Goal: Task Accomplishment & Management: Manage account settings

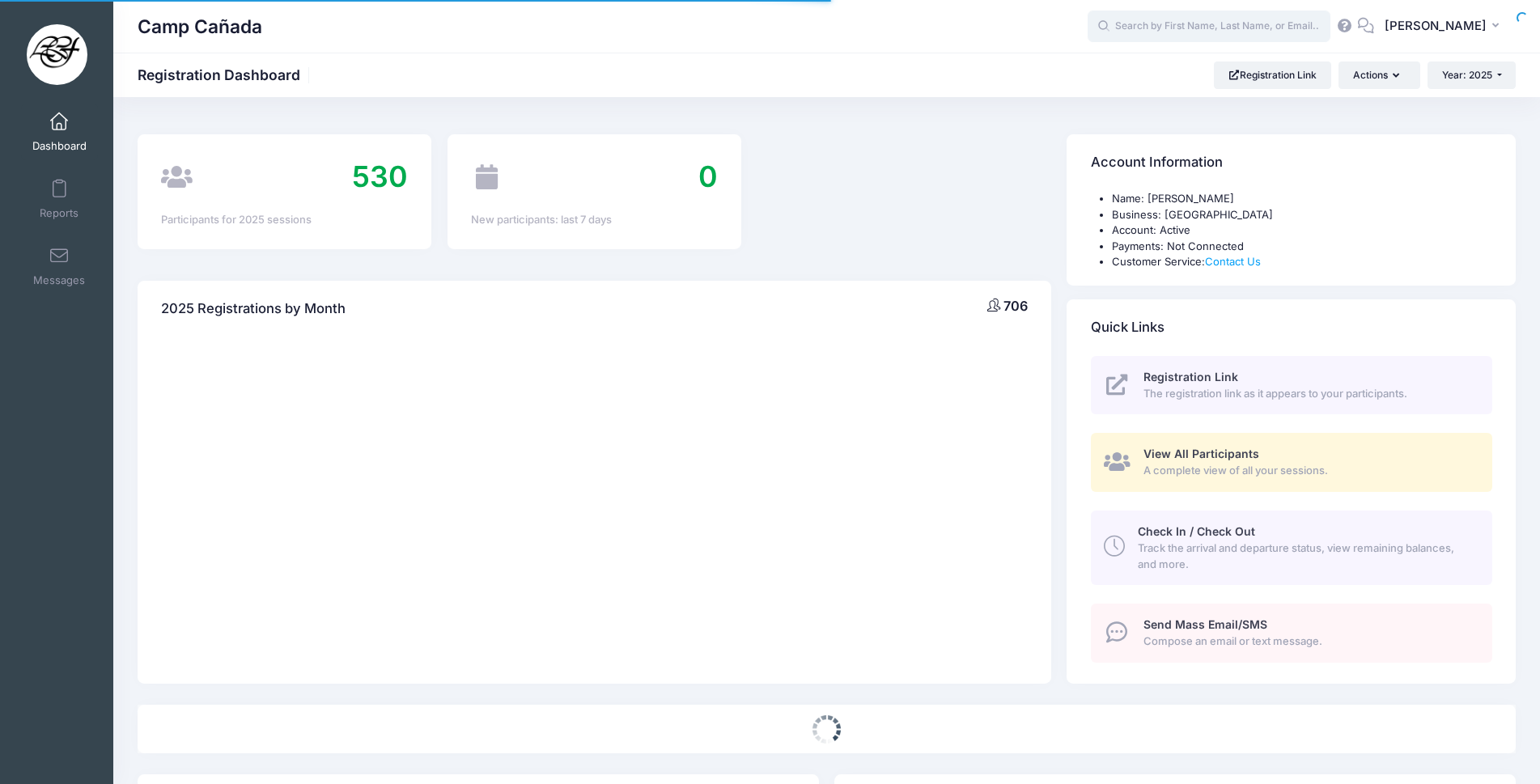
click at [1223, 35] on input "text" at bounding box center [1209, 27] width 243 height 32
click at [1223, 29] on input "text" at bounding box center [1209, 27] width 243 height 32
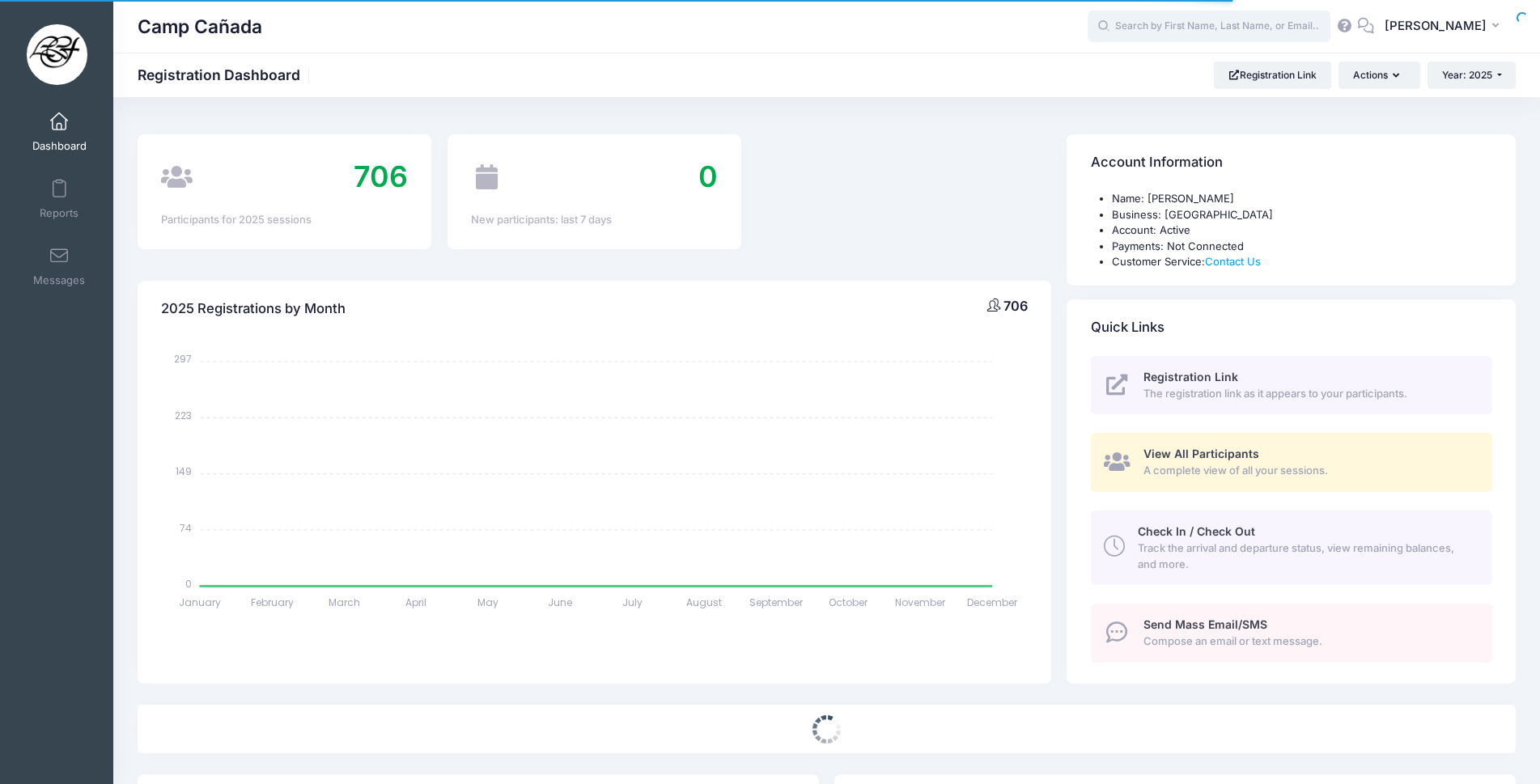
select select
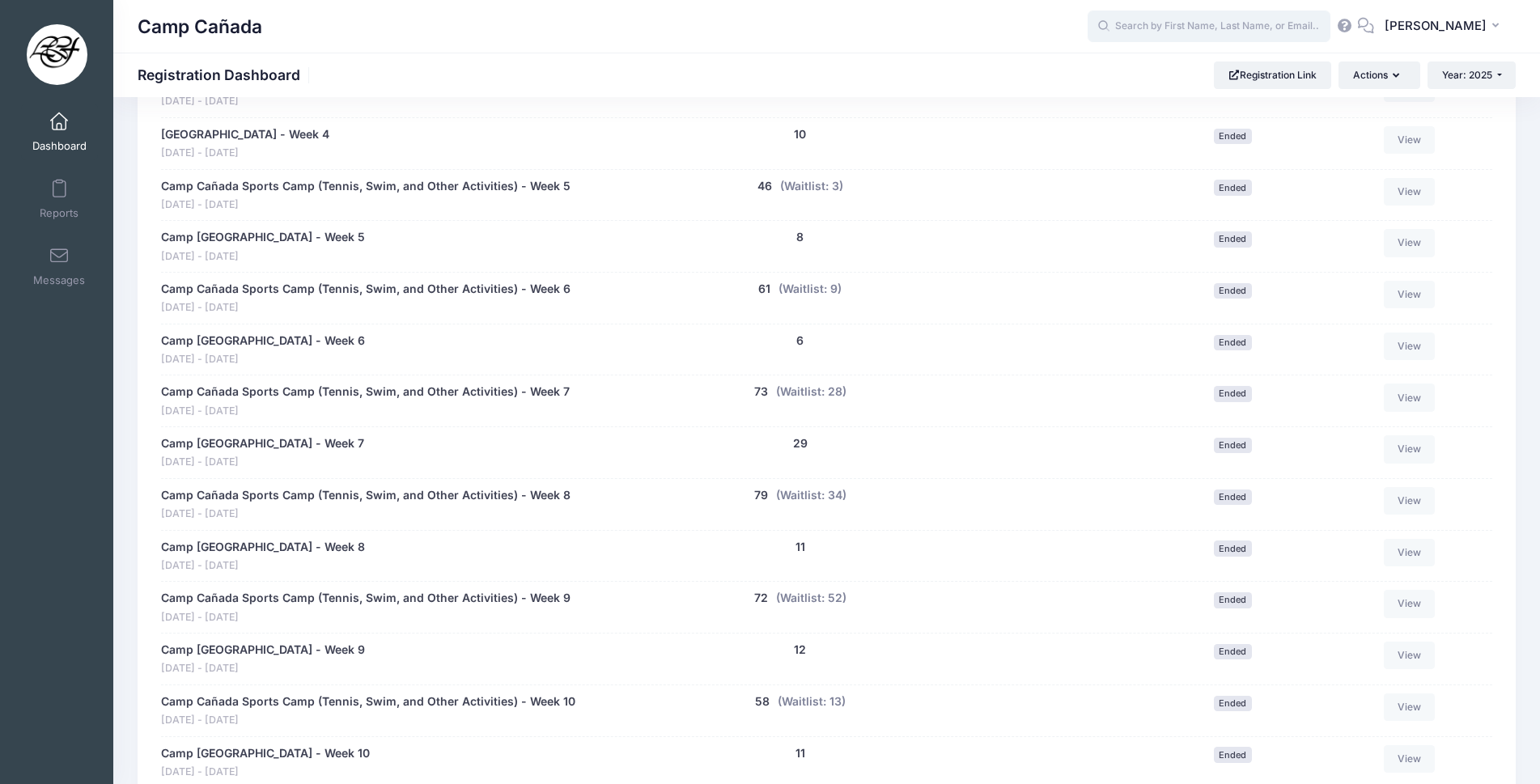
scroll to position [1274, 0]
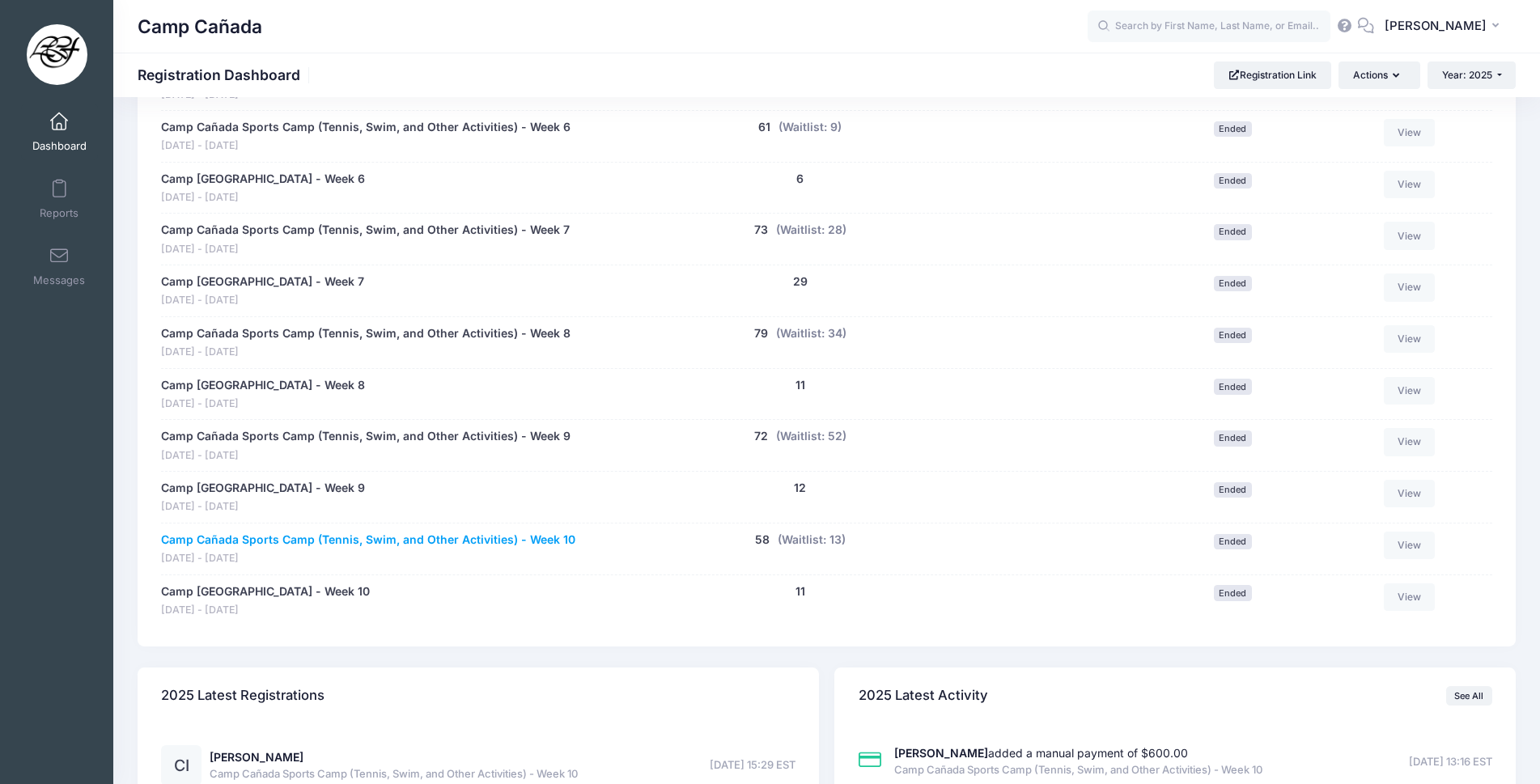
click at [560, 538] on link "Camp Cañada Sports Camp (Tennis, Swim, and Other Activities) - Week 10" at bounding box center [368, 539] width 414 height 17
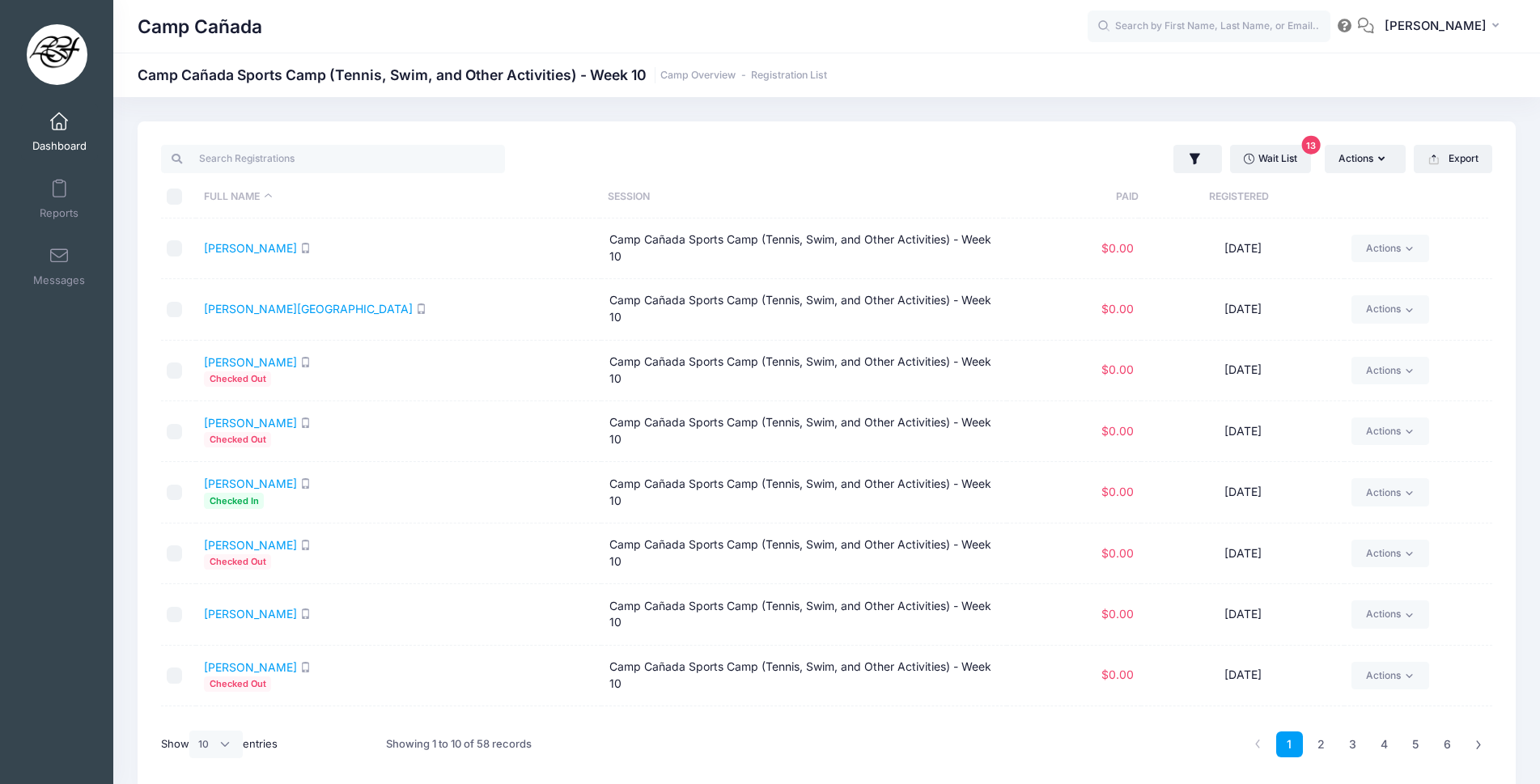
scroll to position [109, 0]
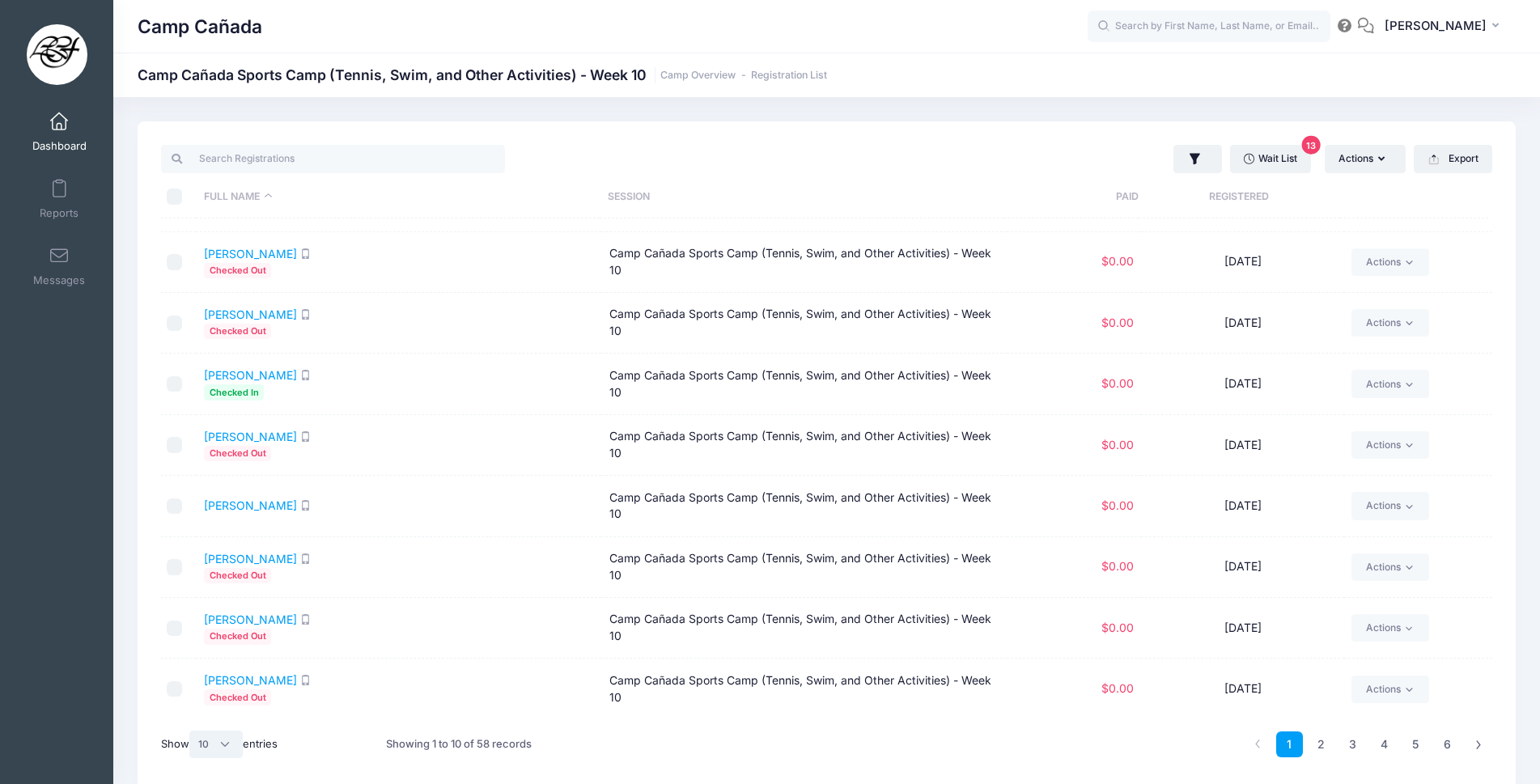
click at [228, 743] on select "All 10 25 50" at bounding box center [216, 744] width 53 height 28
select select "-1"
click at [193, 731] on select "All 10 25 50" at bounding box center [216, 744] width 53 height 28
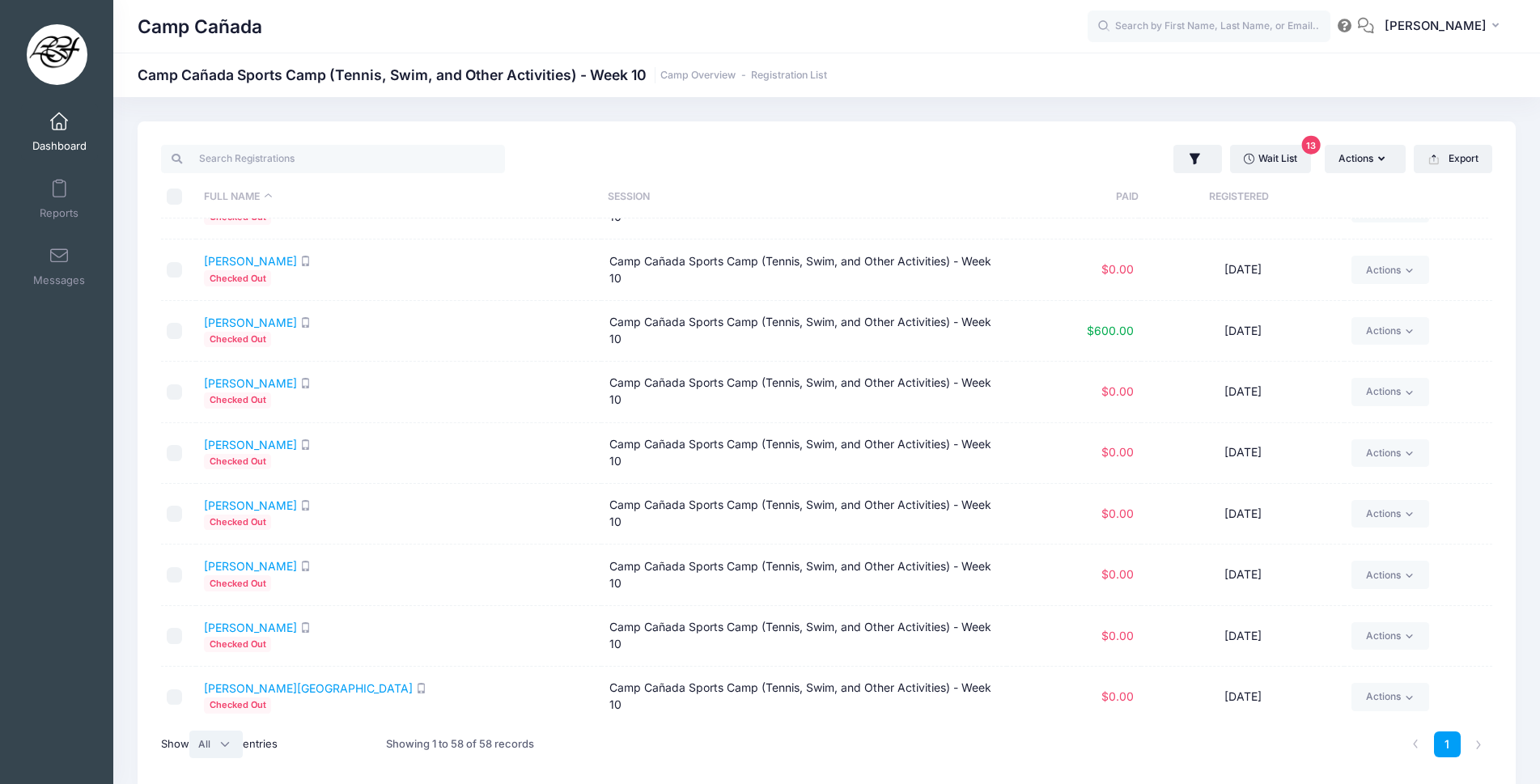
scroll to position [1645, 0]
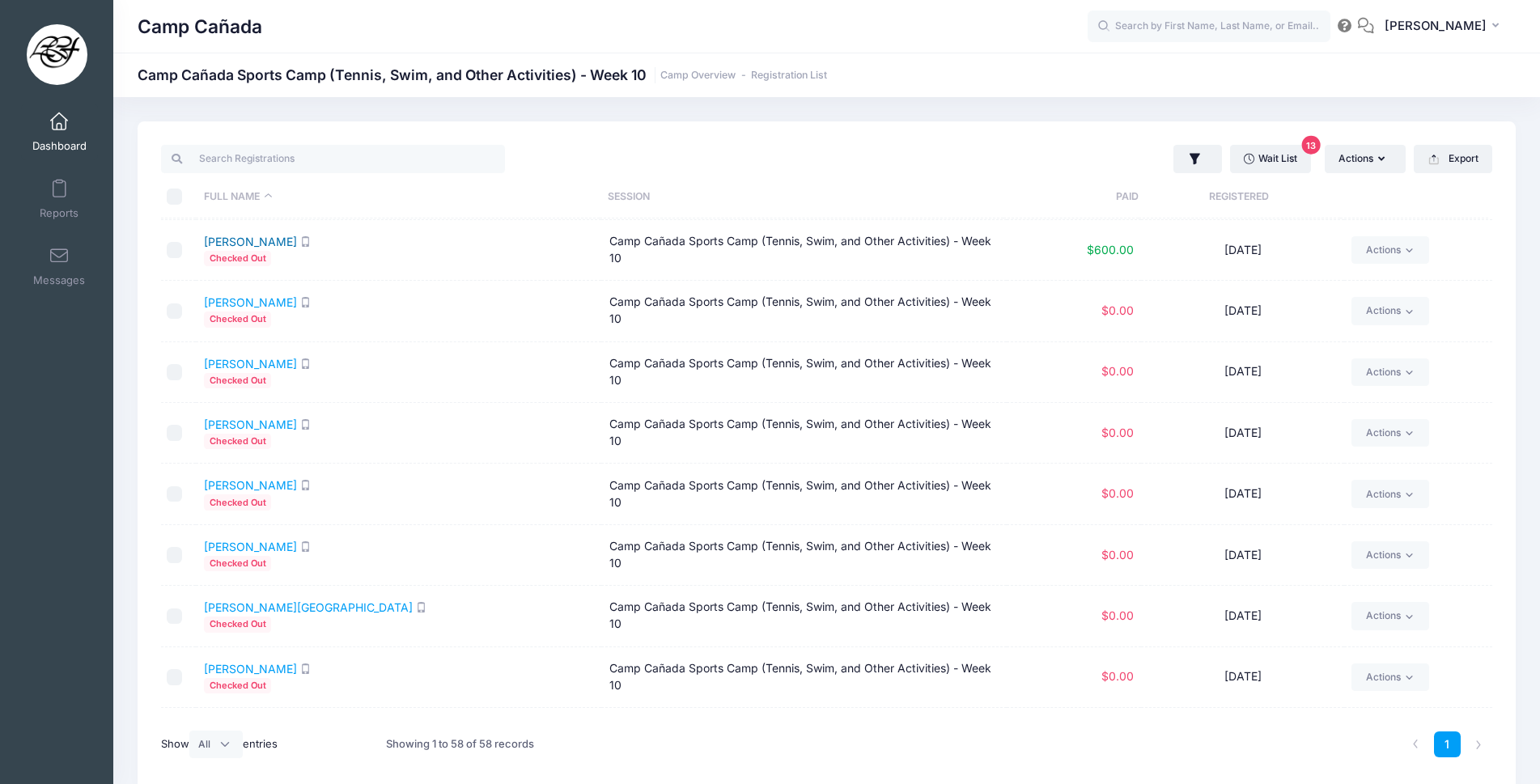
click at [247, 241] on link "[PERSON_NAME]" at bounding box center [250, 241] width 93 height 14
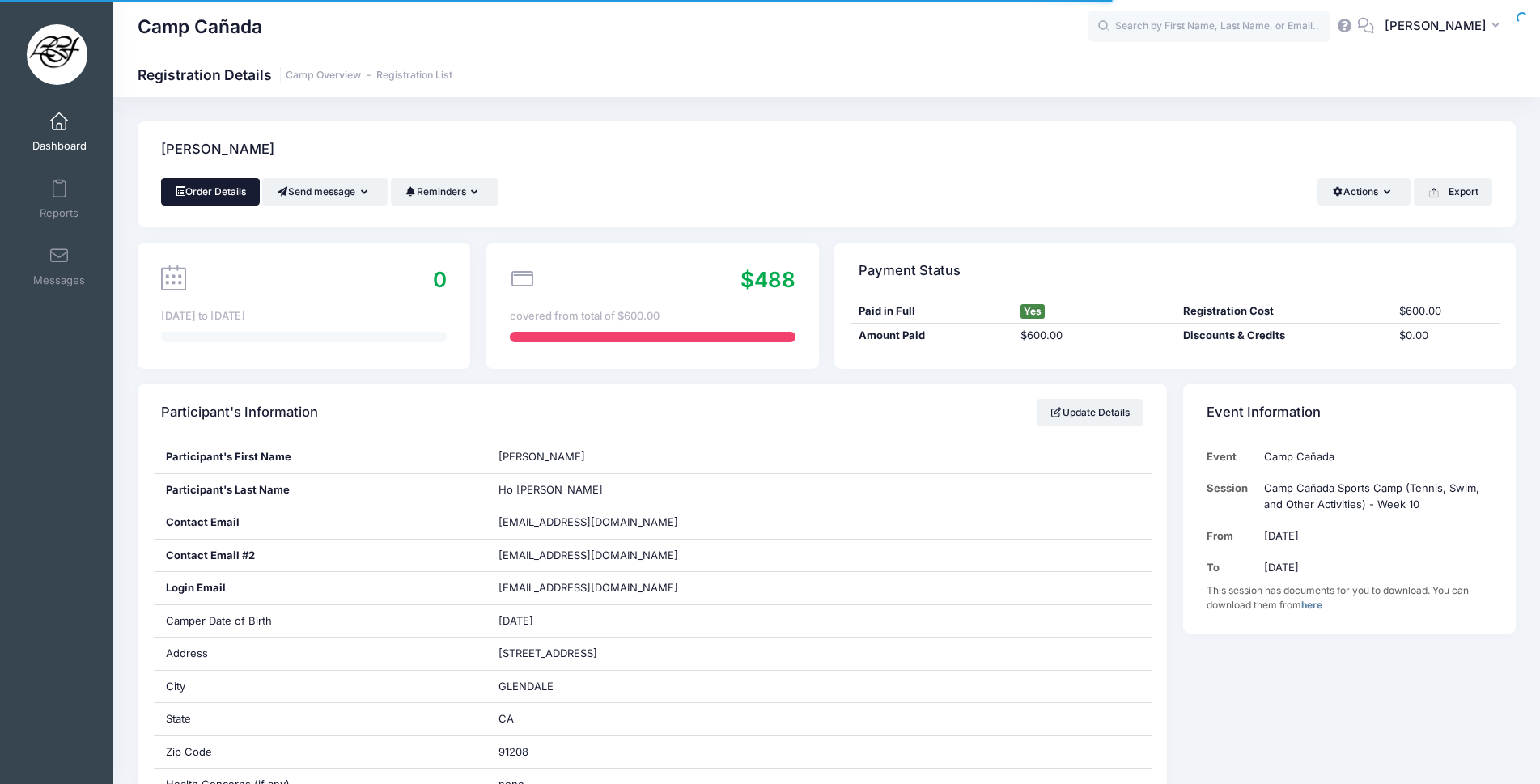
click at [215, 196] on link "Order Details" at bounding box center [211, 192] width 99 height 28
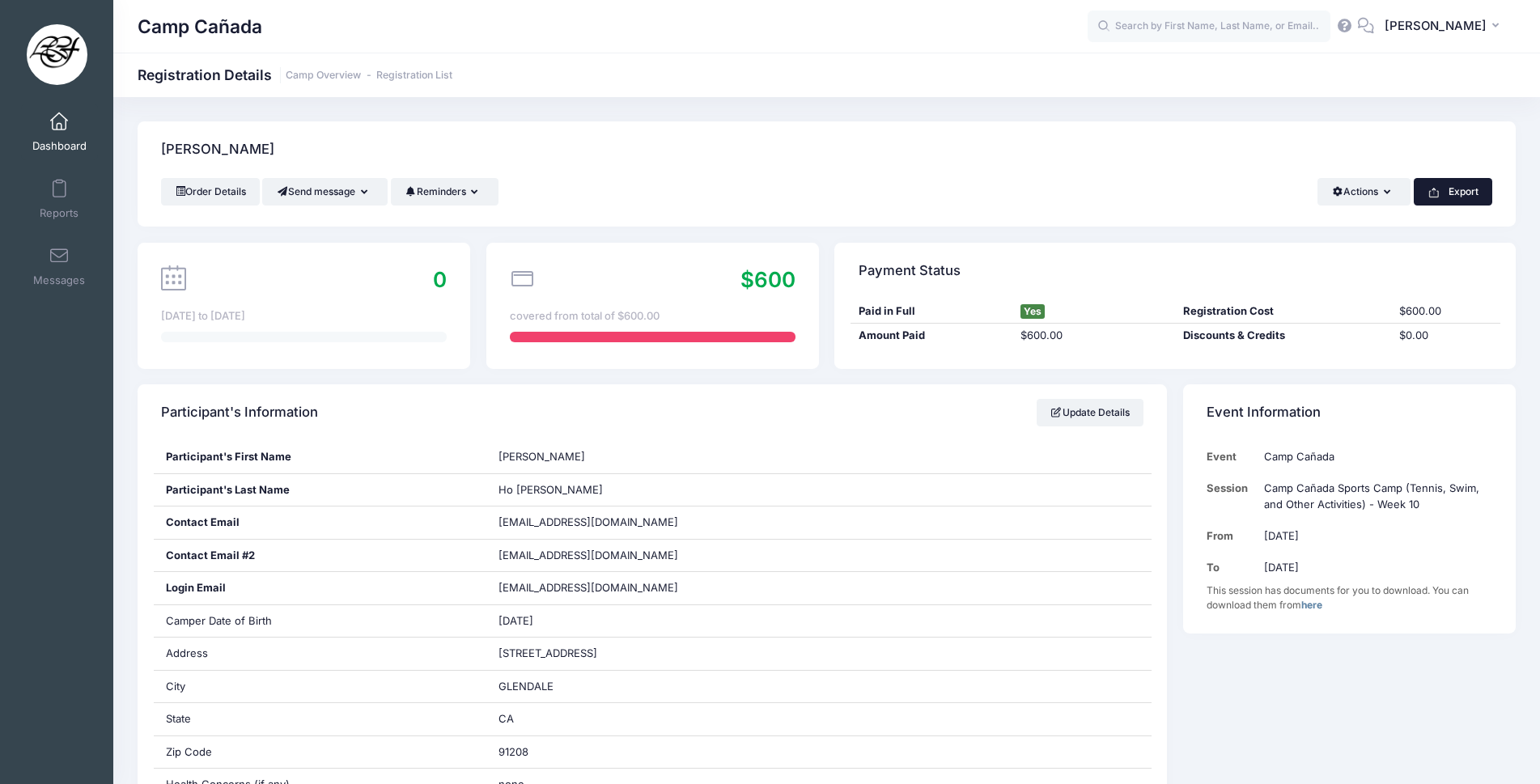
click at [1471, 194] on button "Export" at bounding box center [1453, 192] width 79 height 28
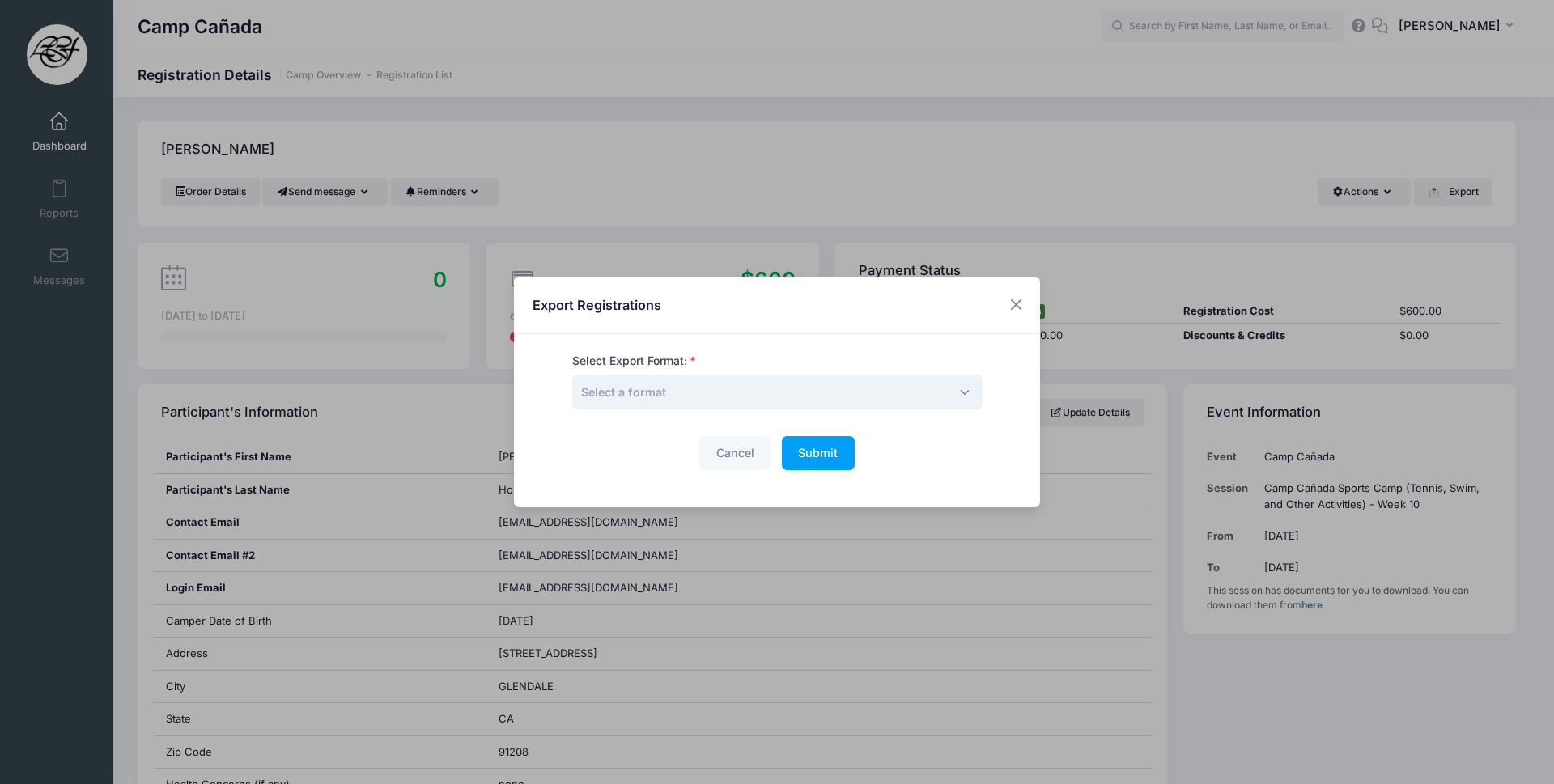
click at [756, 392] on span "Select a format" at bounding box center [777, 391] width 410 height 35
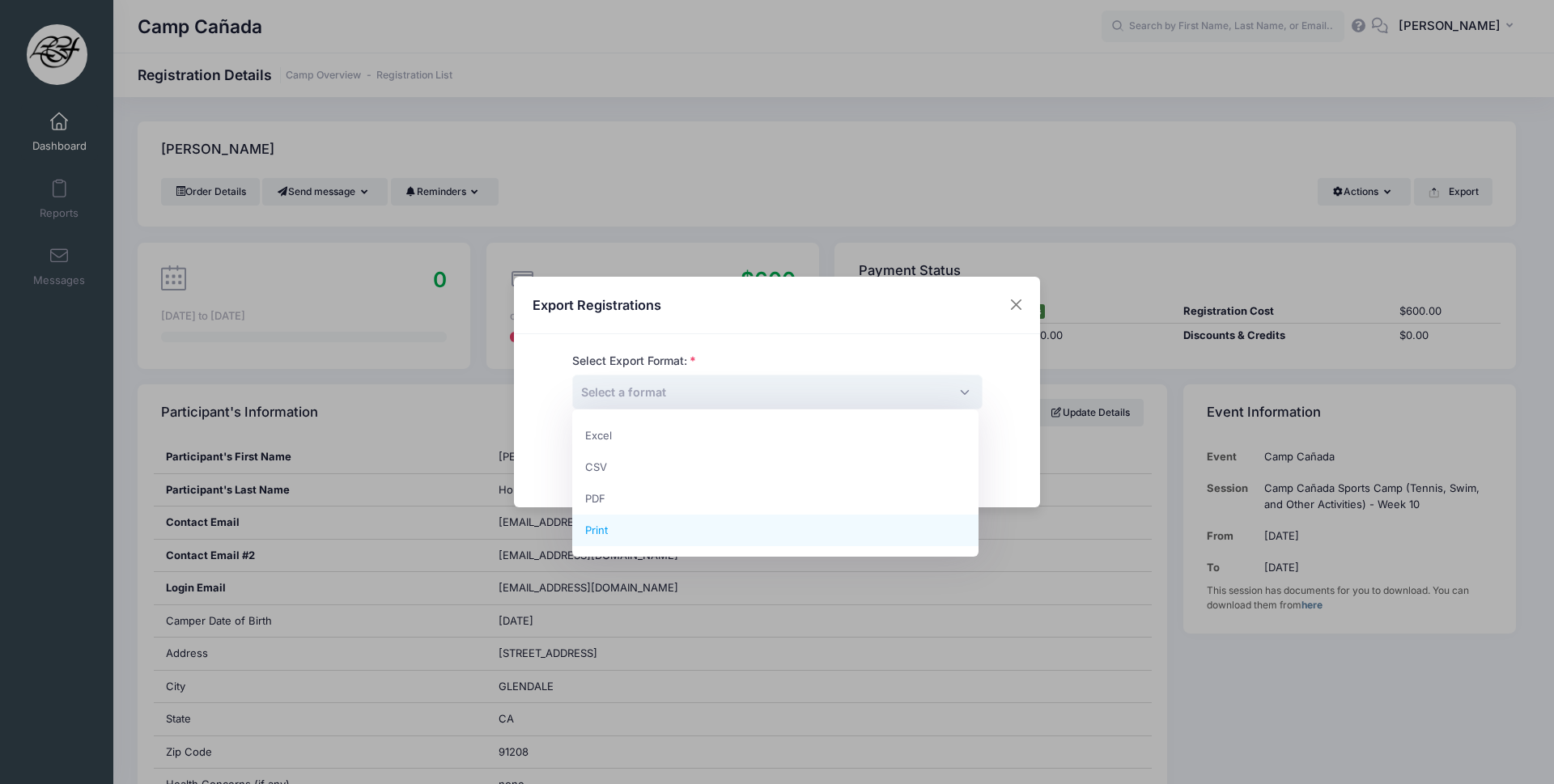
click at [687, 215] on div "Export Registrations Select Export Format: Excel CSV PDF Print Select a format …" at bounding box center [777, 392] width 1554 height 784
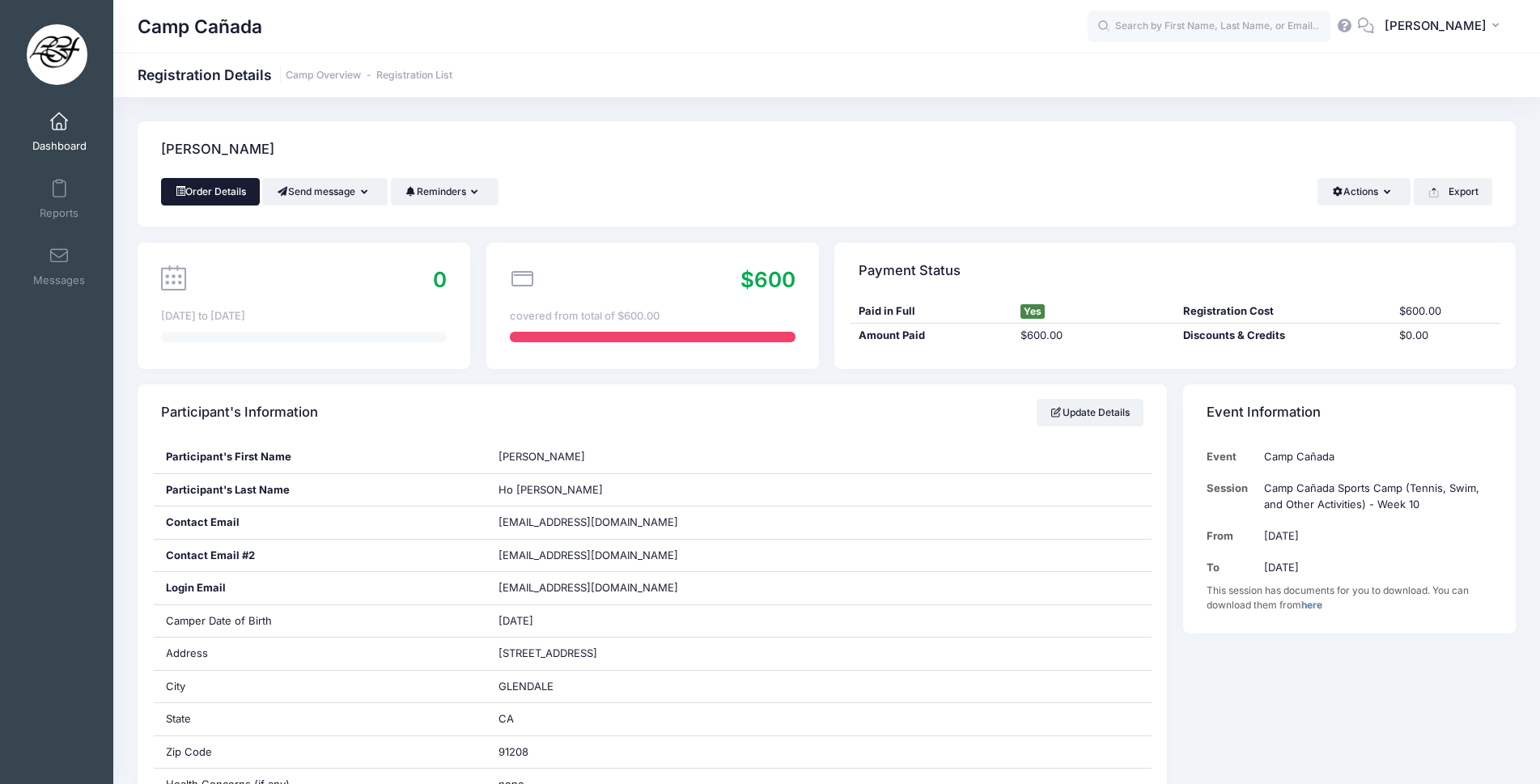
click at [207, 198] on link "Order Details" at bounding box center [211, 192] width 99 height 28
click at [59, 126] on span at bounding box center [59, 122] width 0 height 18
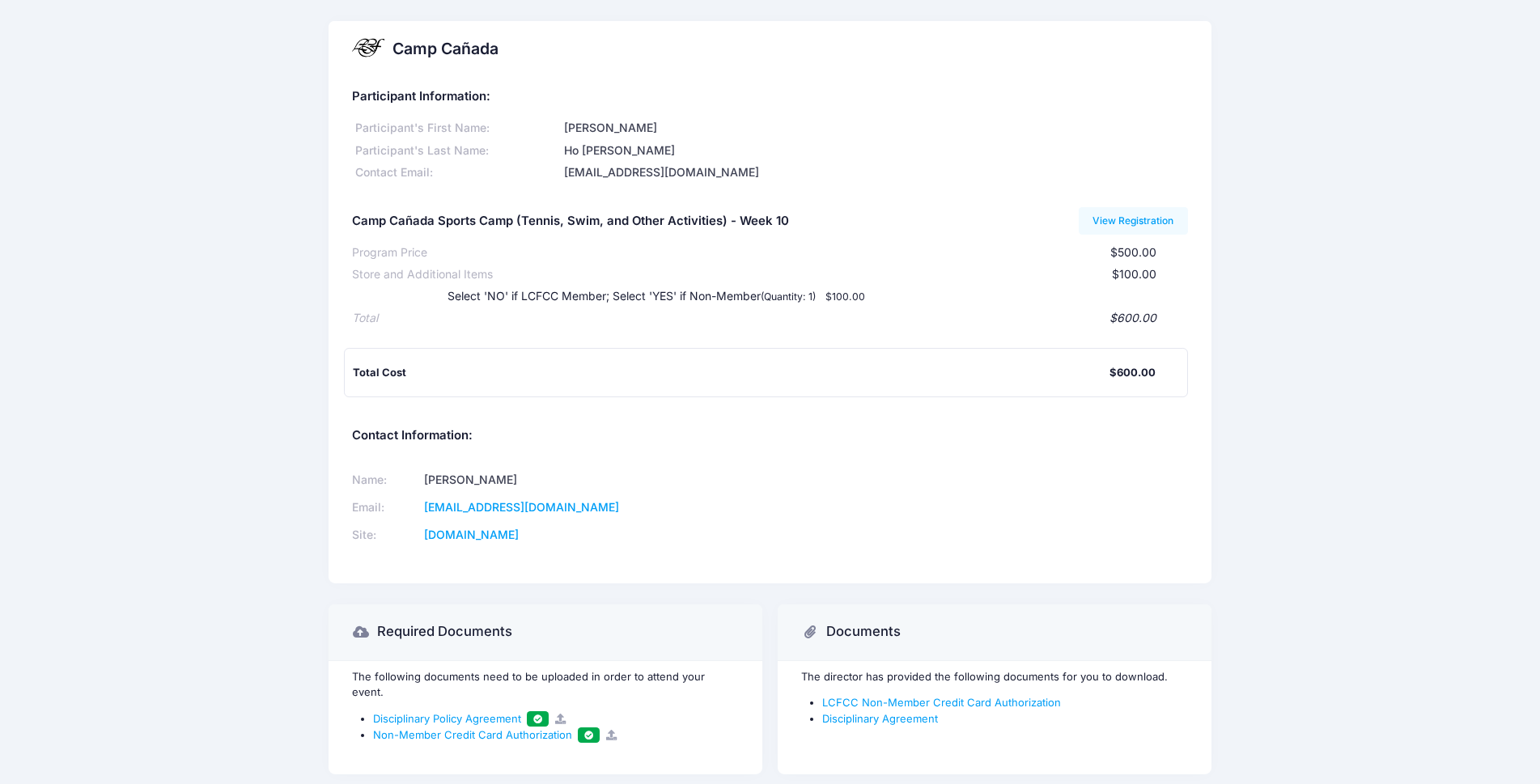
click at [1354, 543] on div "Camp Cañada Participant Information: Participant's First Name: [PERSON_NAME]'s …" at bounding box center [770, 408] width 1540 height 774
click at [1141, 219] on link "View Registration" at bounding box center [1133, 221] width 109 height 28
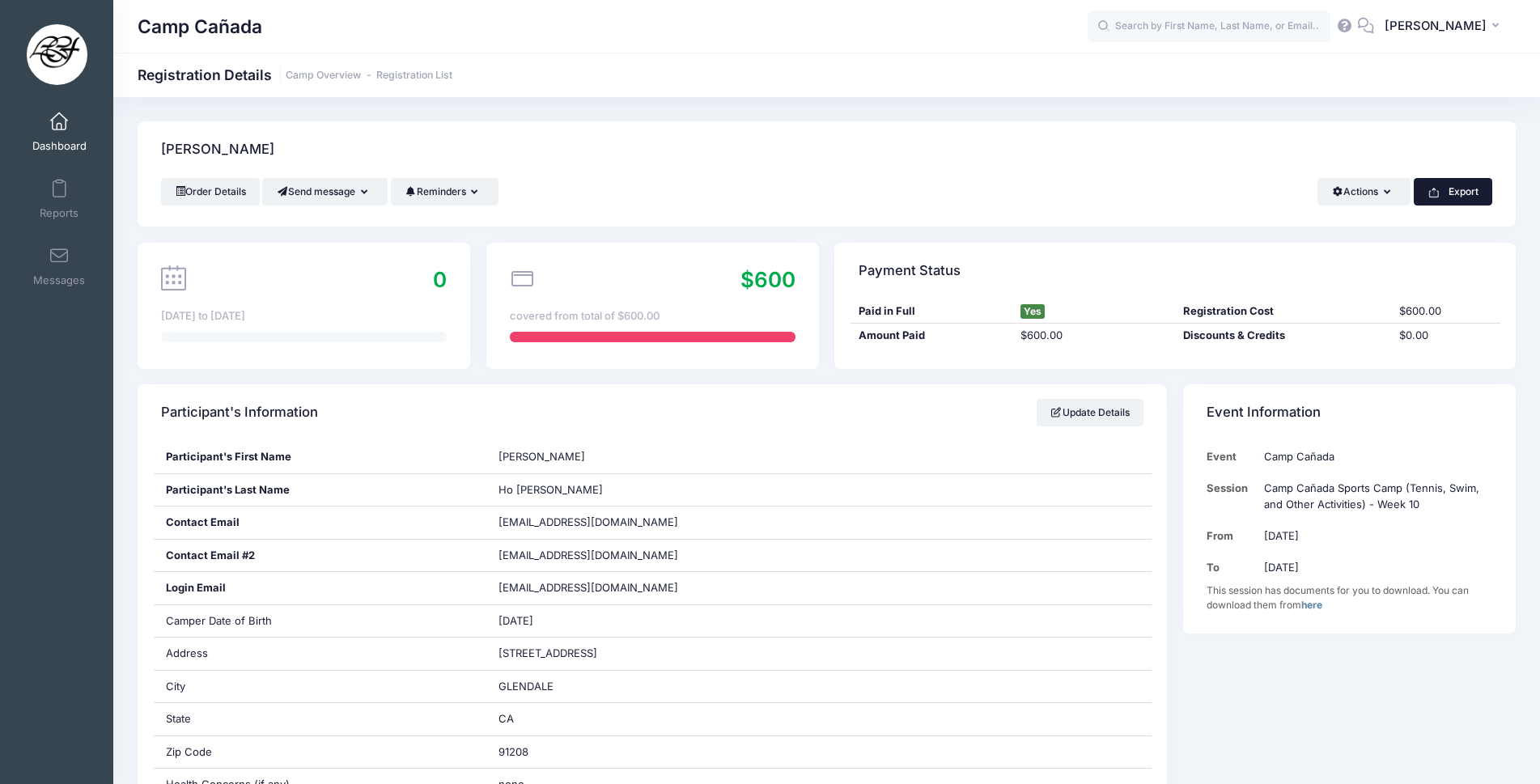
click at [1433, 188] on icon "button" at bounding box center [1434, 193] width 13 height 13
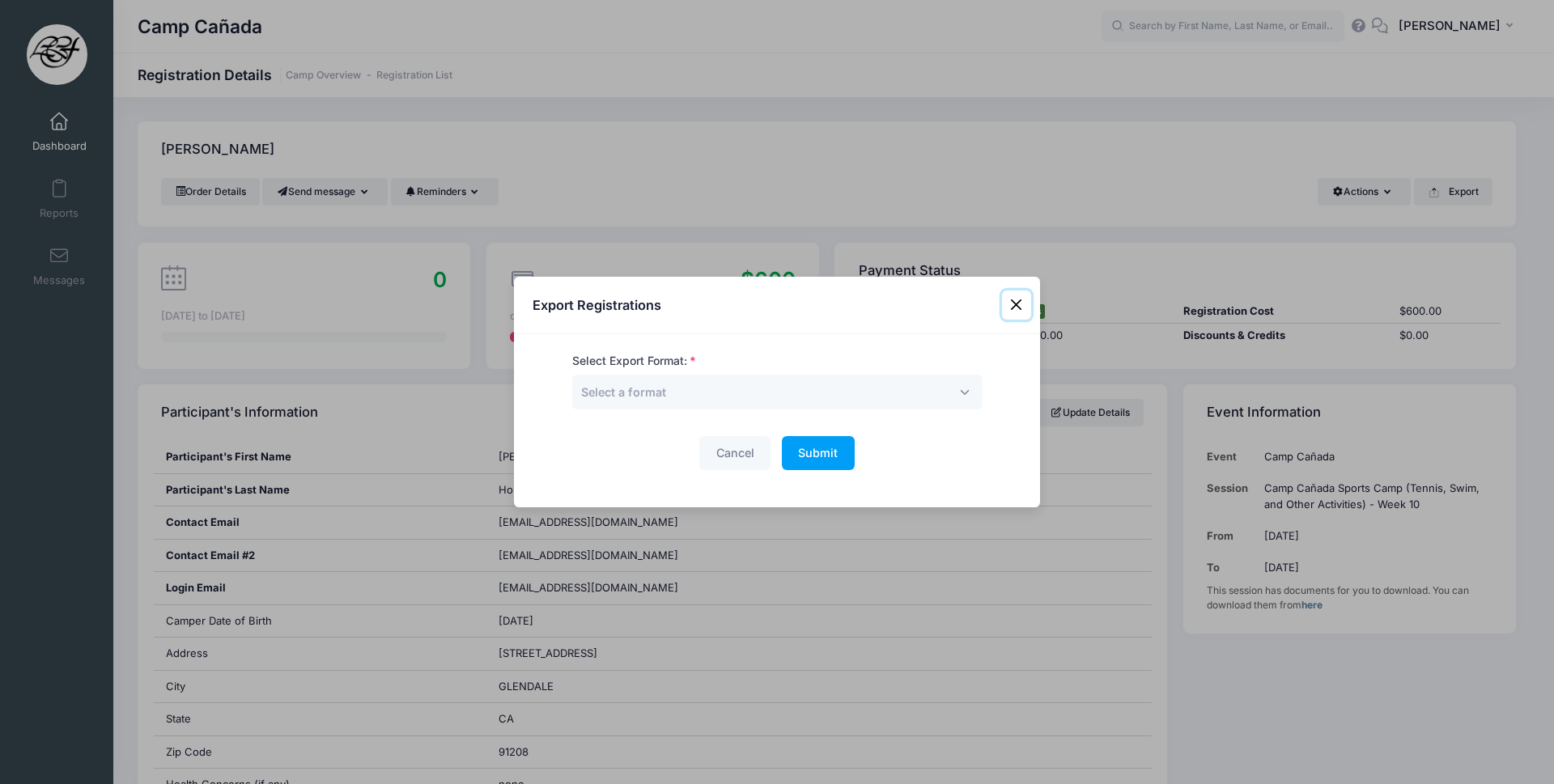
click at [1017, 306] on button "Close" at bounding box center [1016, 305] width 29 height 29
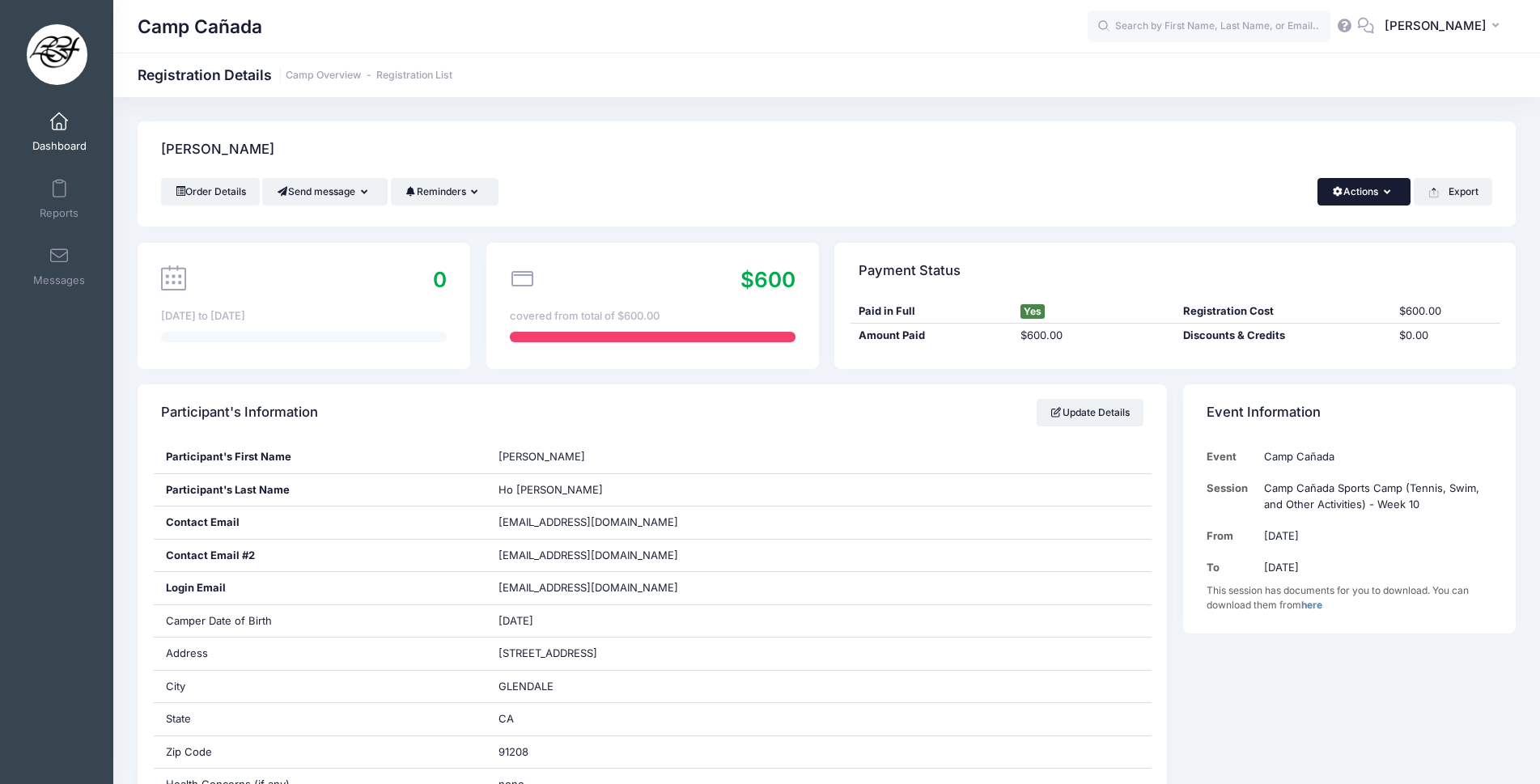
click at [1380, 190] on button "Actions" at bounding box center [1363, 192] width 93 height 28
click at [328, 188] on button "Send message" at bounding box center [325, 192] width 126 height 28
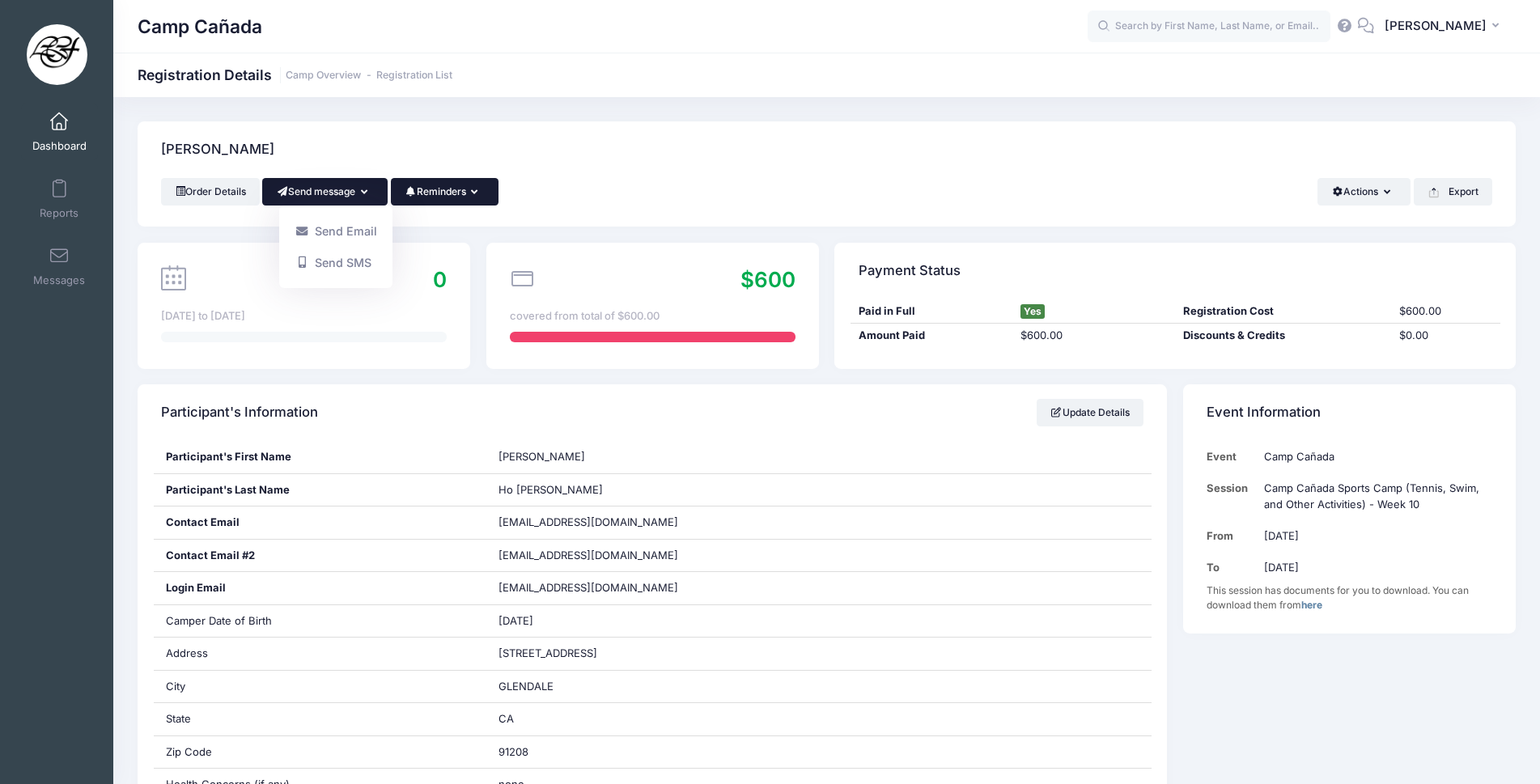
click at [455, 198] on button "Reminders" at bounding box center [444, 192] width 108 height 28
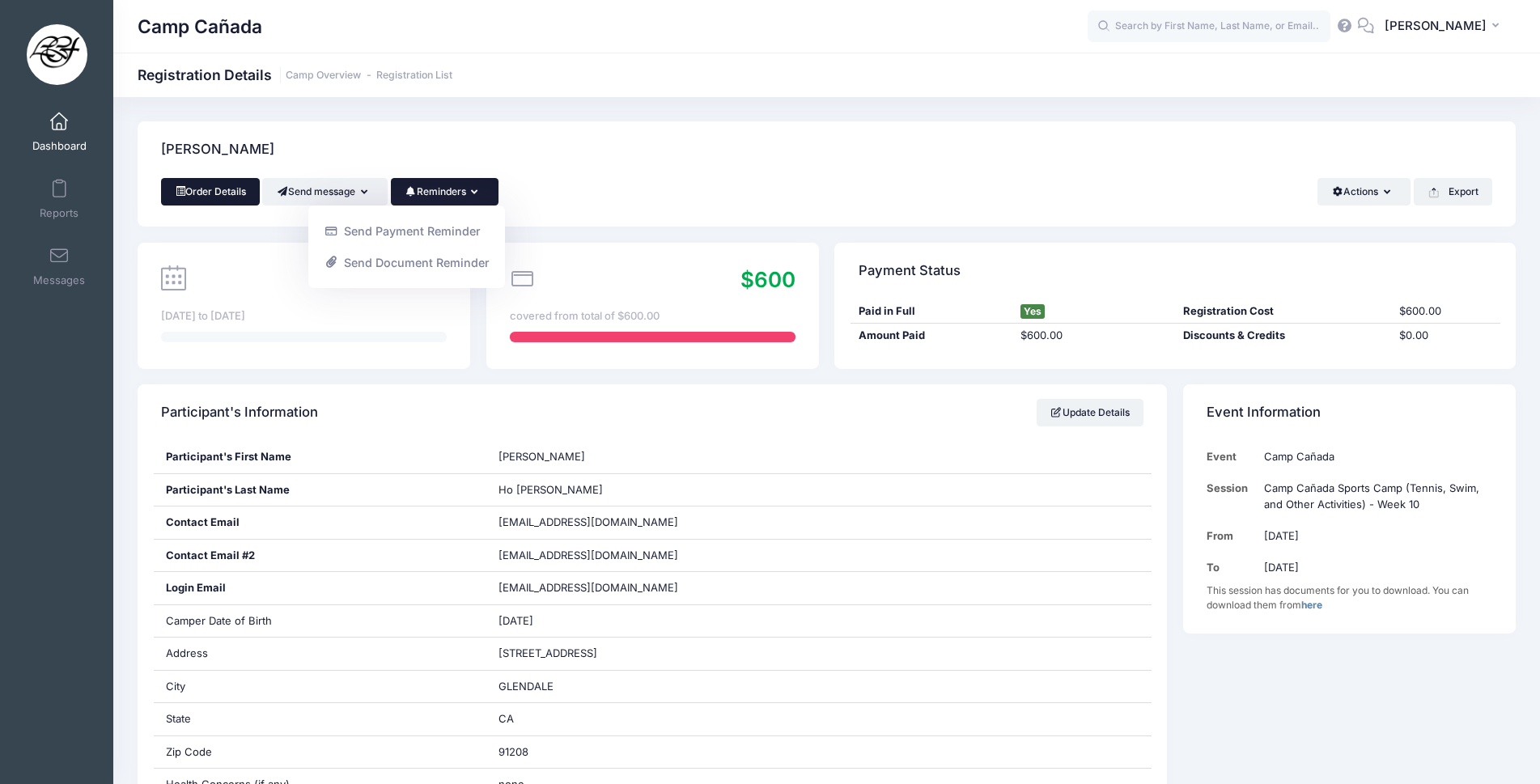
click at [188, 189] on link "Order Details" at bounding box center [211, 192] width 99 height 28
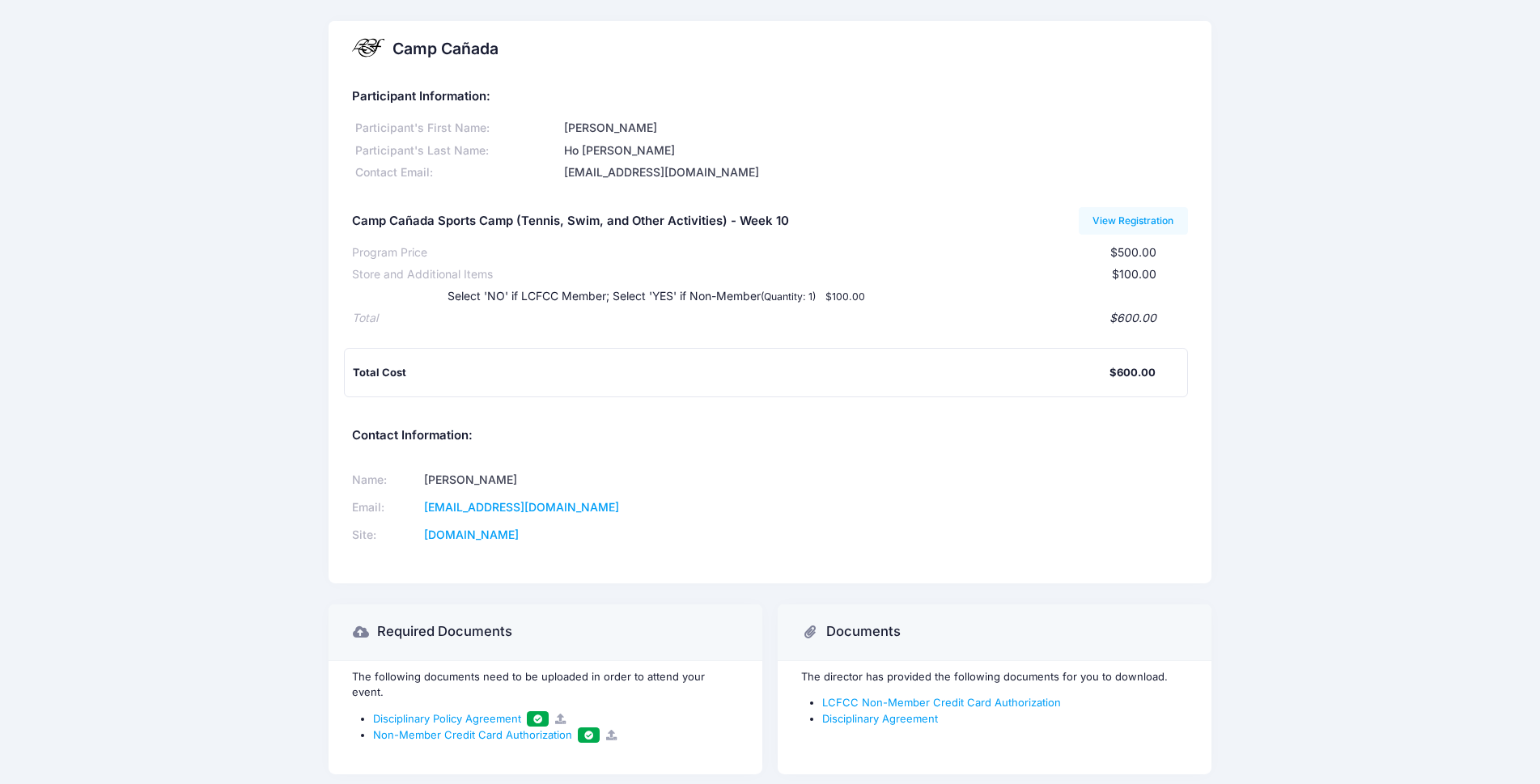
drag, startPoint x: 1512, startPoint y: 17, endPoint x: 1291, endPoint y: 481, distance: 513.9
click at [1291, 481] on div "Camp Cañada Participant Information: Participant's First Name: Elliot Participa…" at bounding box center [770, 408] width 1540 height 774
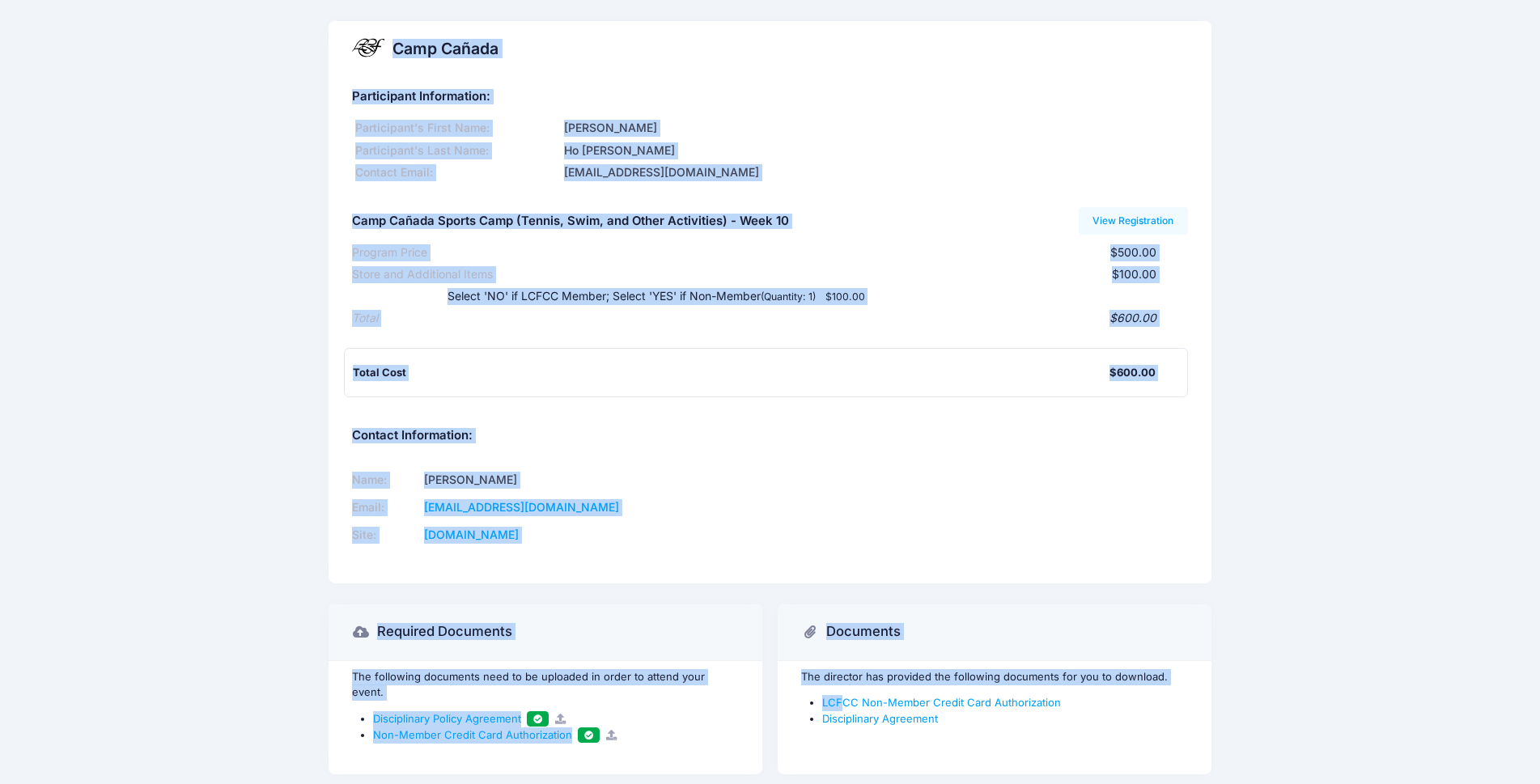
scroll to position [53, 0]
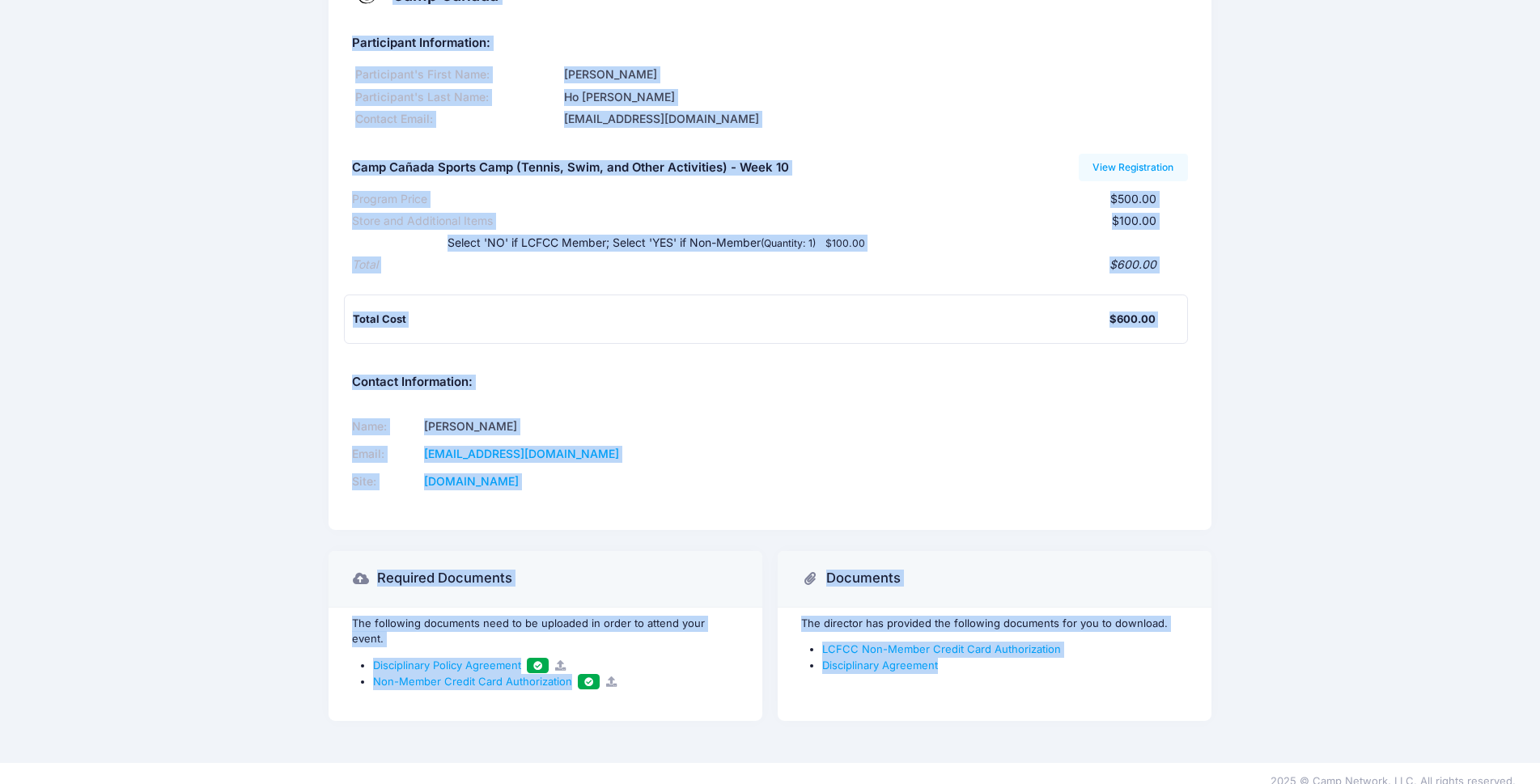
drag, startPoint x: 331, startPoint y: 24, endPoint x: 976, endPoint y: 703, distance: 936.5
click at [976, 703] on div "Camp Cañada Participant Information: Participant's First Name: Elliot Participa…" at bounding box center [770, 355] width 898 height 774
drag, startPoint x: 976, startPoint y: 703, endPoint x: 975, endPoint y: 693, distance: 10.0
drag, startPoint x: 975, startPoint y: 693, endPoint x: 1258, endPoint y: 579, distance: 305.1
click at [1258, 579] on div "Camp Cañada Participant Information: Participant's First Name: Elliot Participa…" at bounding box center [770, 355] width 1540 height 774
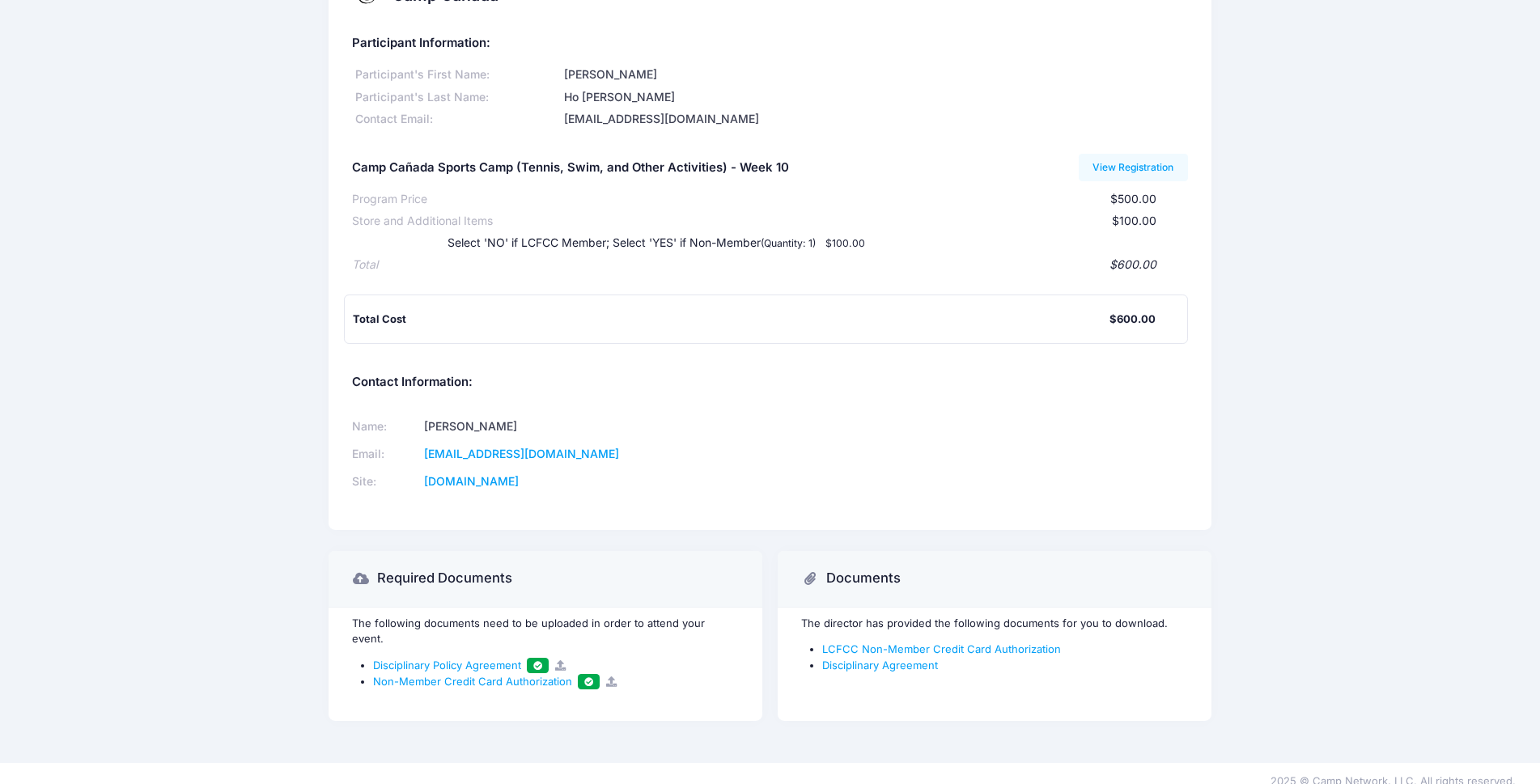
scroll to position [0, 0]
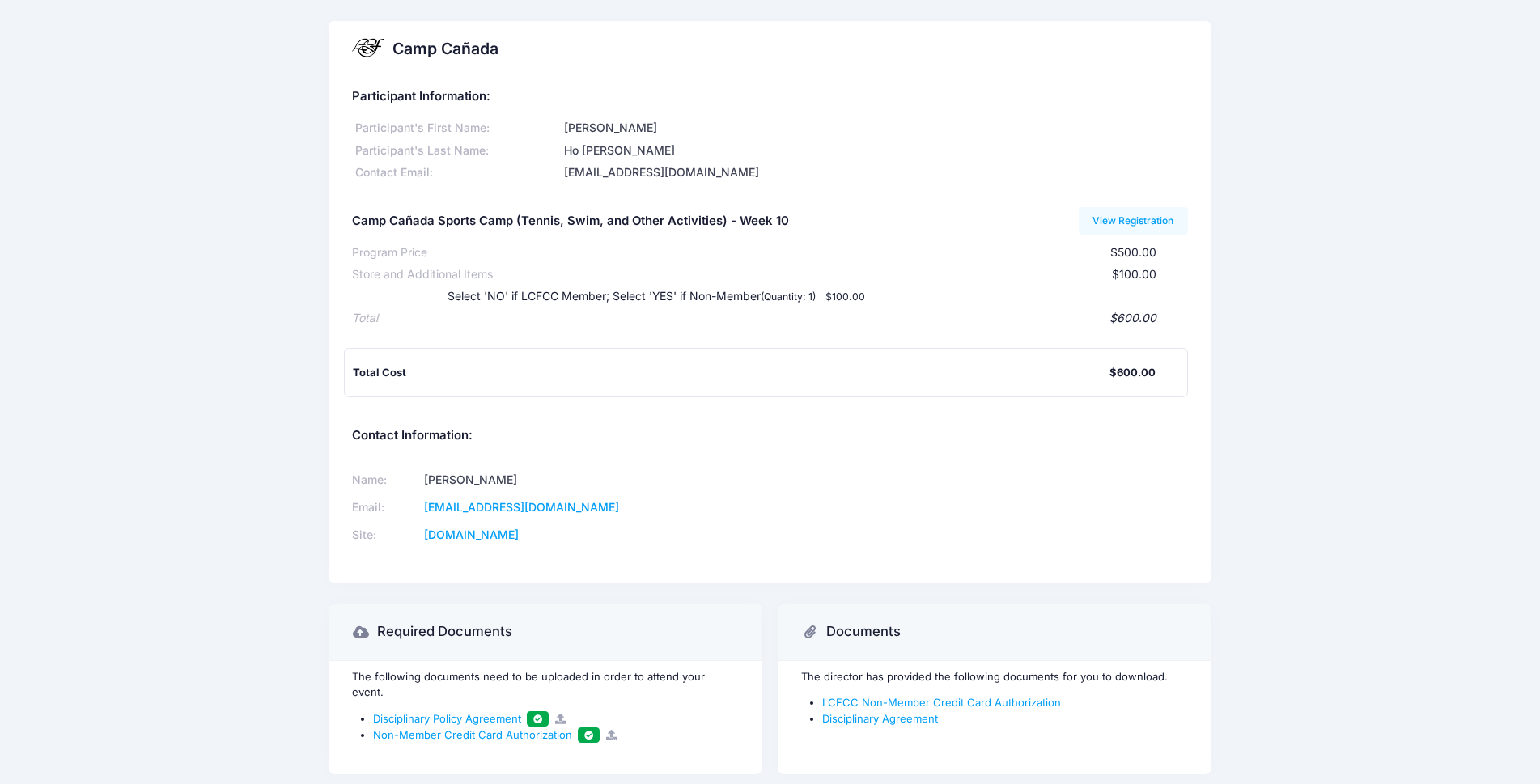
click at [1068, 492] on div "Name: Lexie Dreyfuss Email: kidsactivitycenter@lcfcountryclub.com Site: lcfcoun…" at bounding box center [770, 507] width 851 height 109
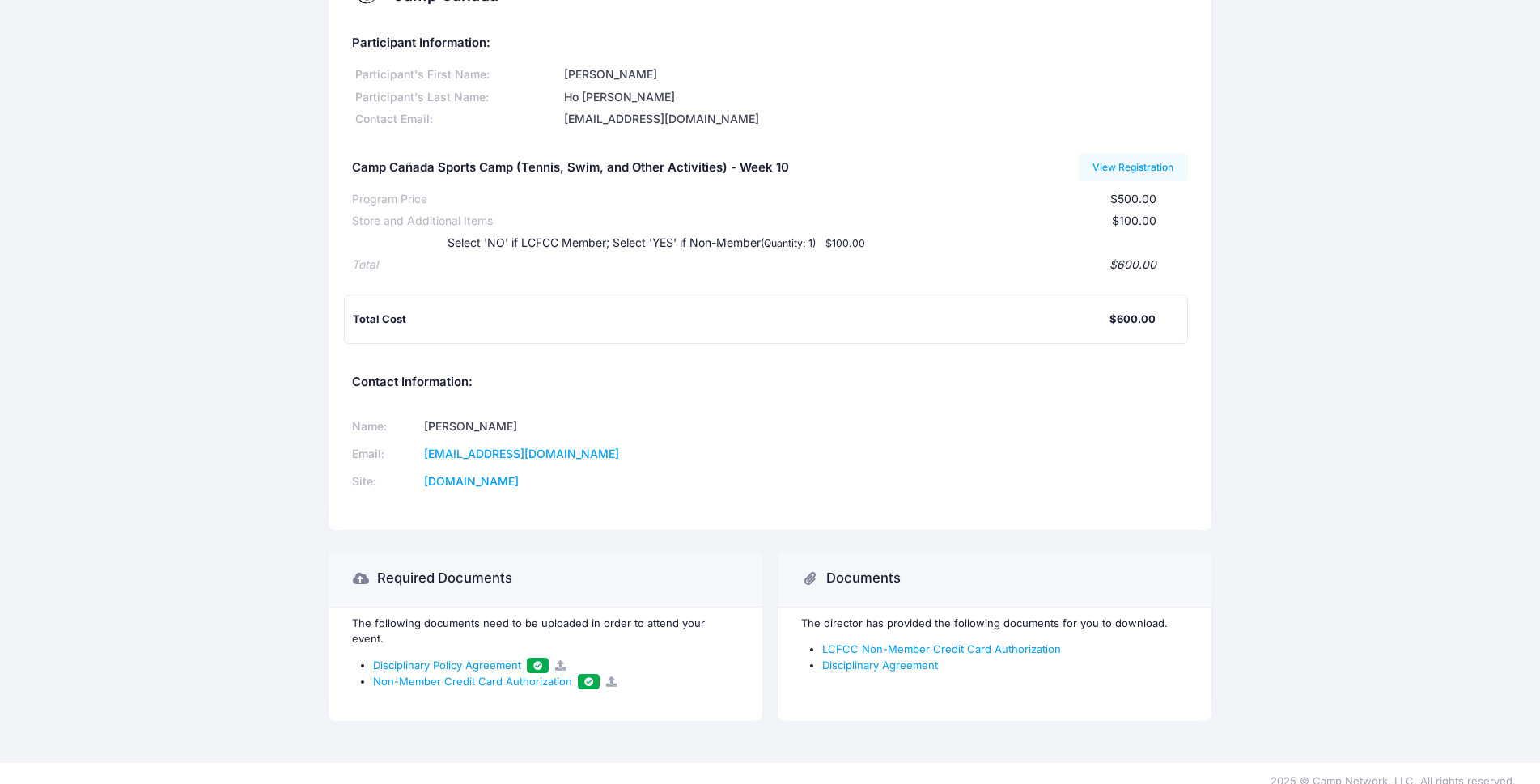
click at [821, 578] on div "Documents" at bounding box center [855, 578] width 107 height 45
click at [815, 578] on icon at bounding box center [809, 578] width 16 height 0
click at [809, 578] on icon at bounding box center [809, 578] width 16 height 0
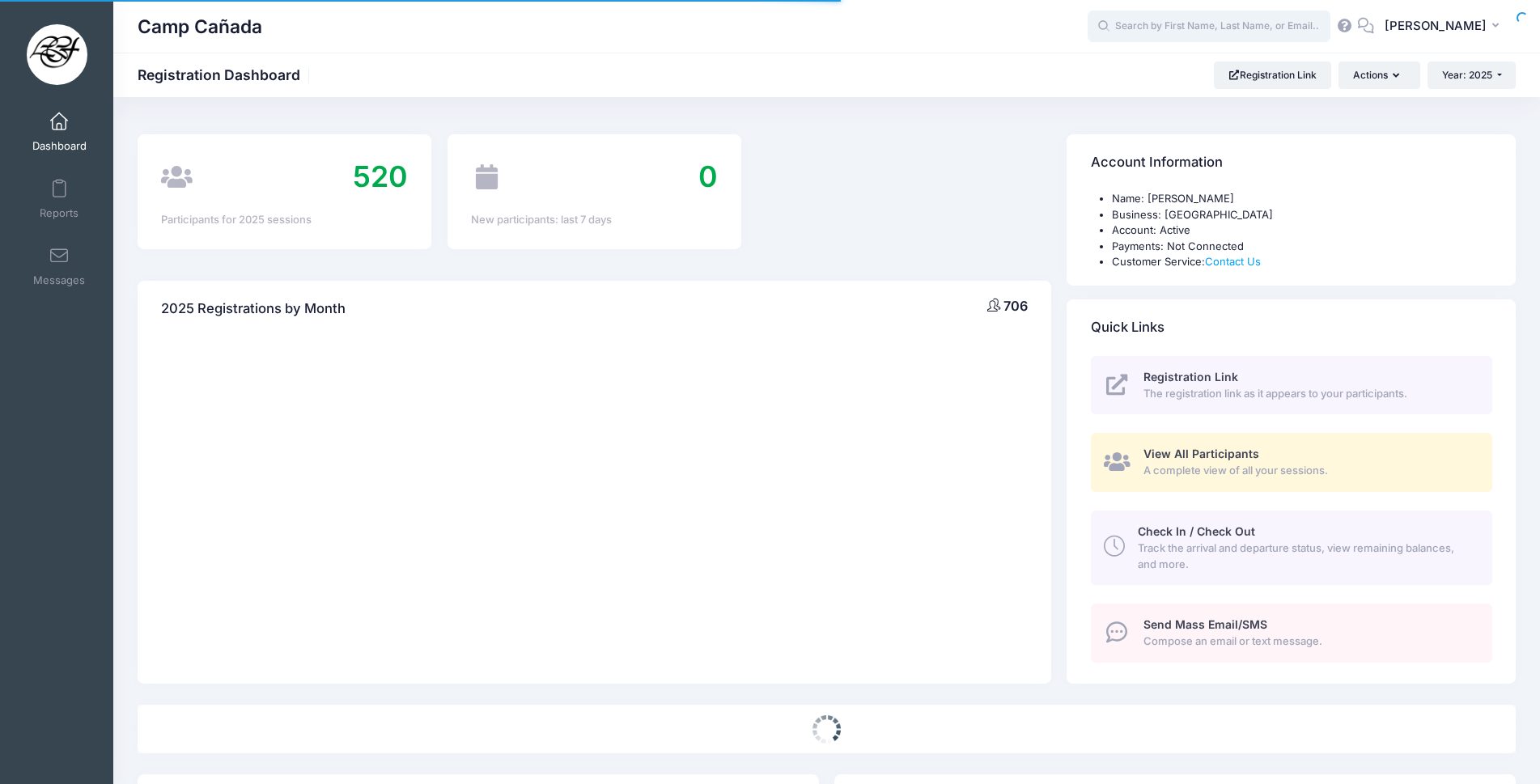
click at [1283, 27] on input "text" at bounding box center [1209, 27] width 243 height 32
select select
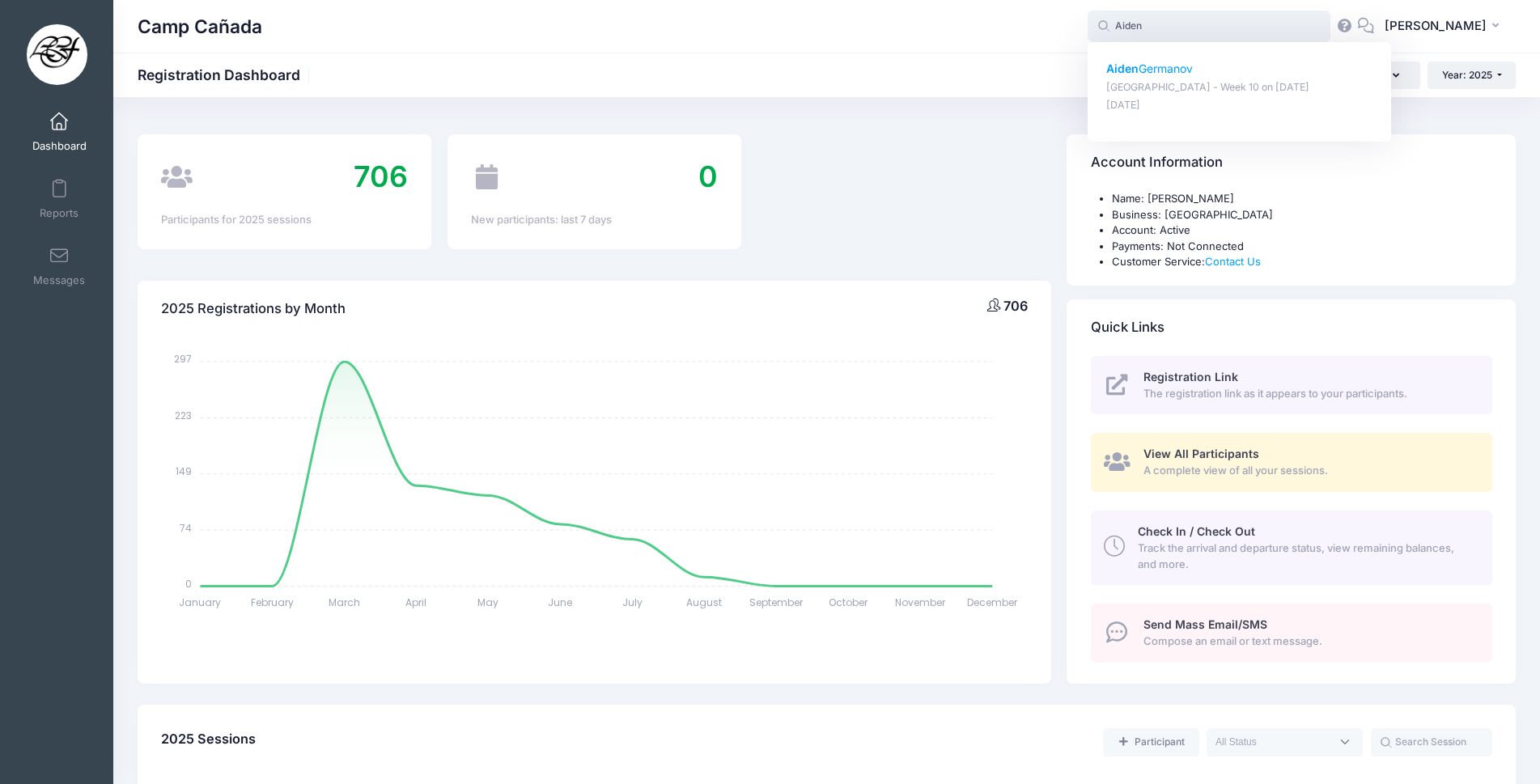
click at [1191, 73] on p "Aiden Germanov" at bounding box center [1239, 69] width 267 height 17
type input "Aiden Germanov (Camp Cañada Golf Camp - Week 10, Aug-12, 2025)"
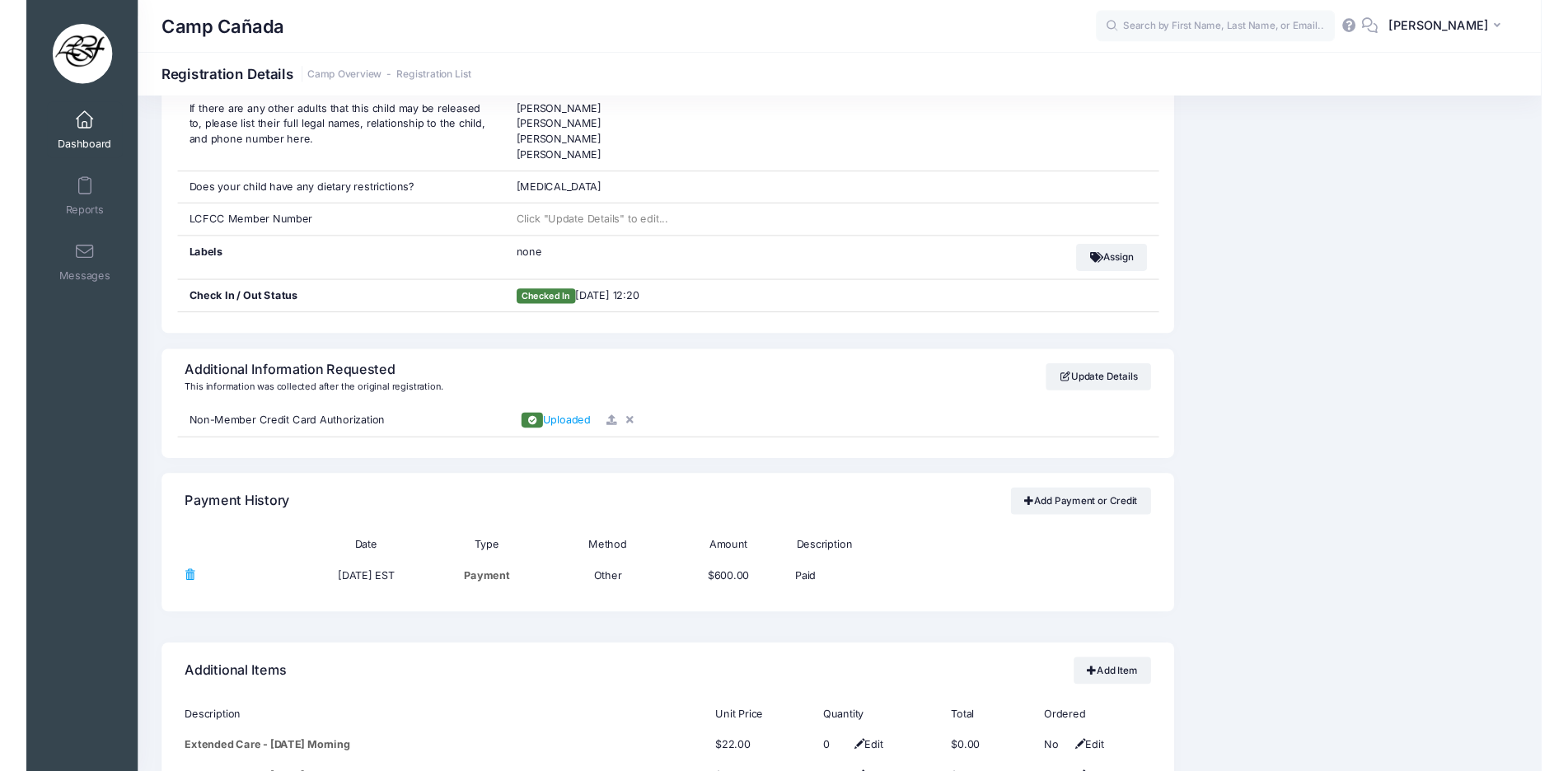
scroll to position [1235, 0]
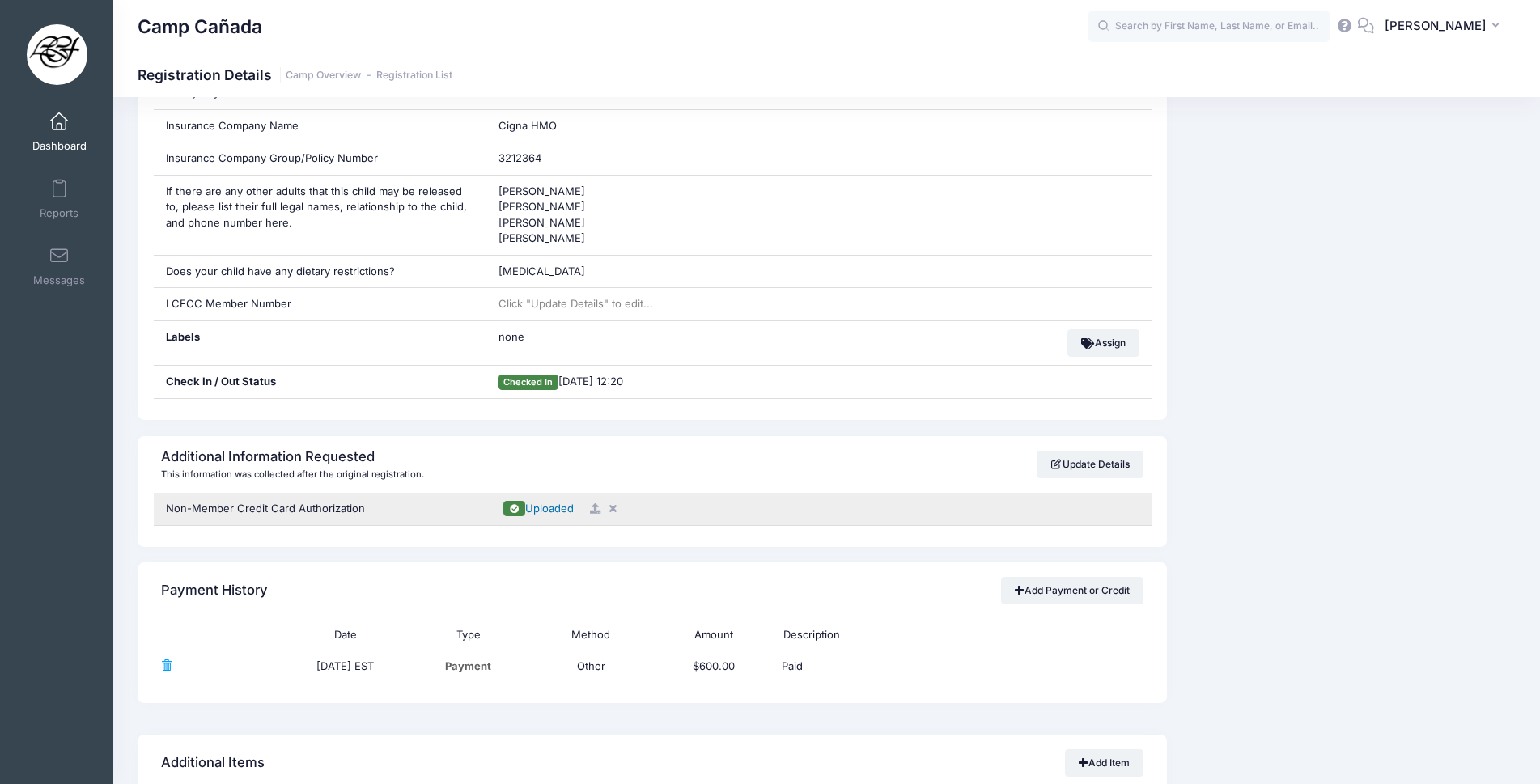
click at [542, 513] on span "Uploaded" at bounding box center [549, 508] width 49 height 13
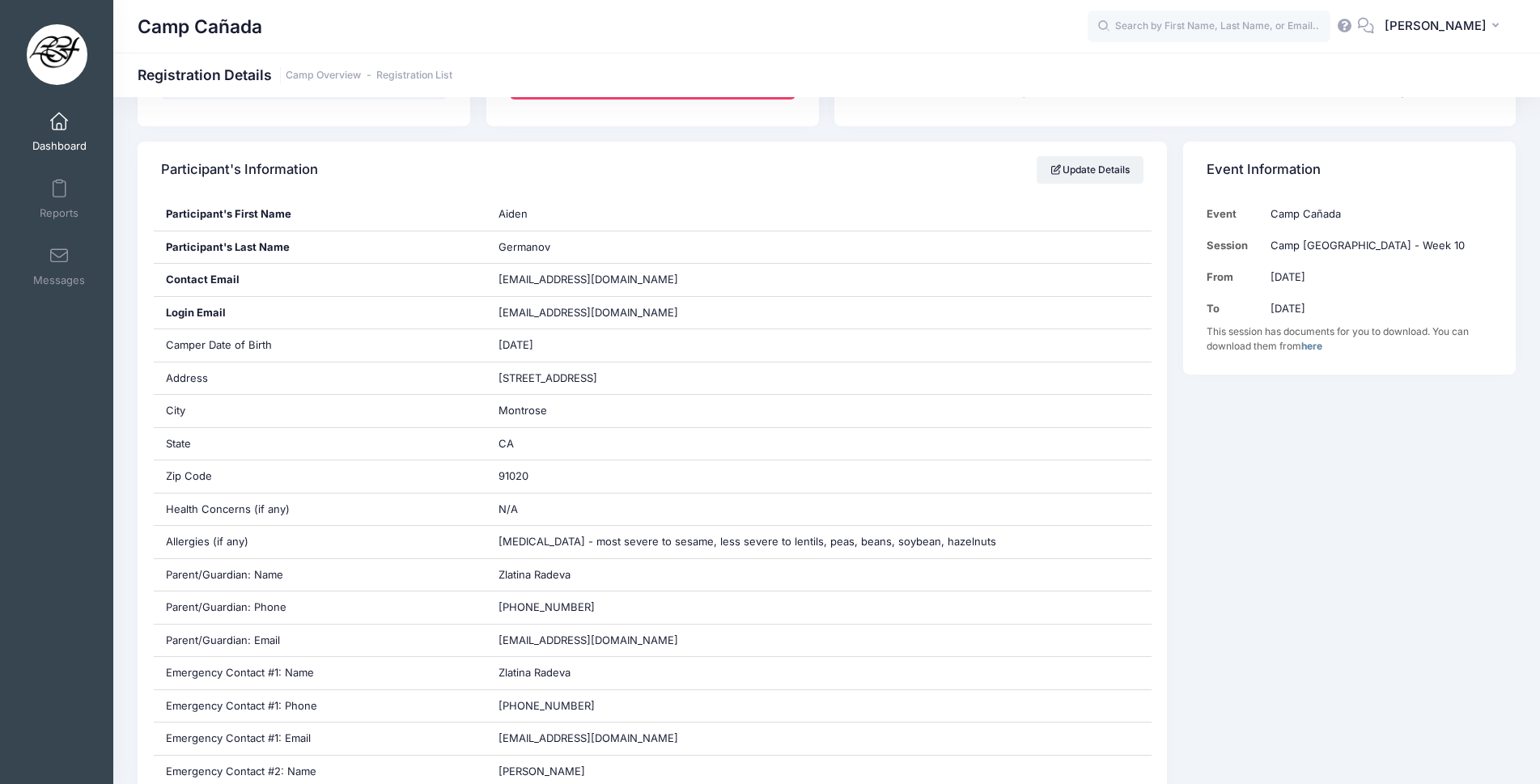
scroll to position [0, 0]
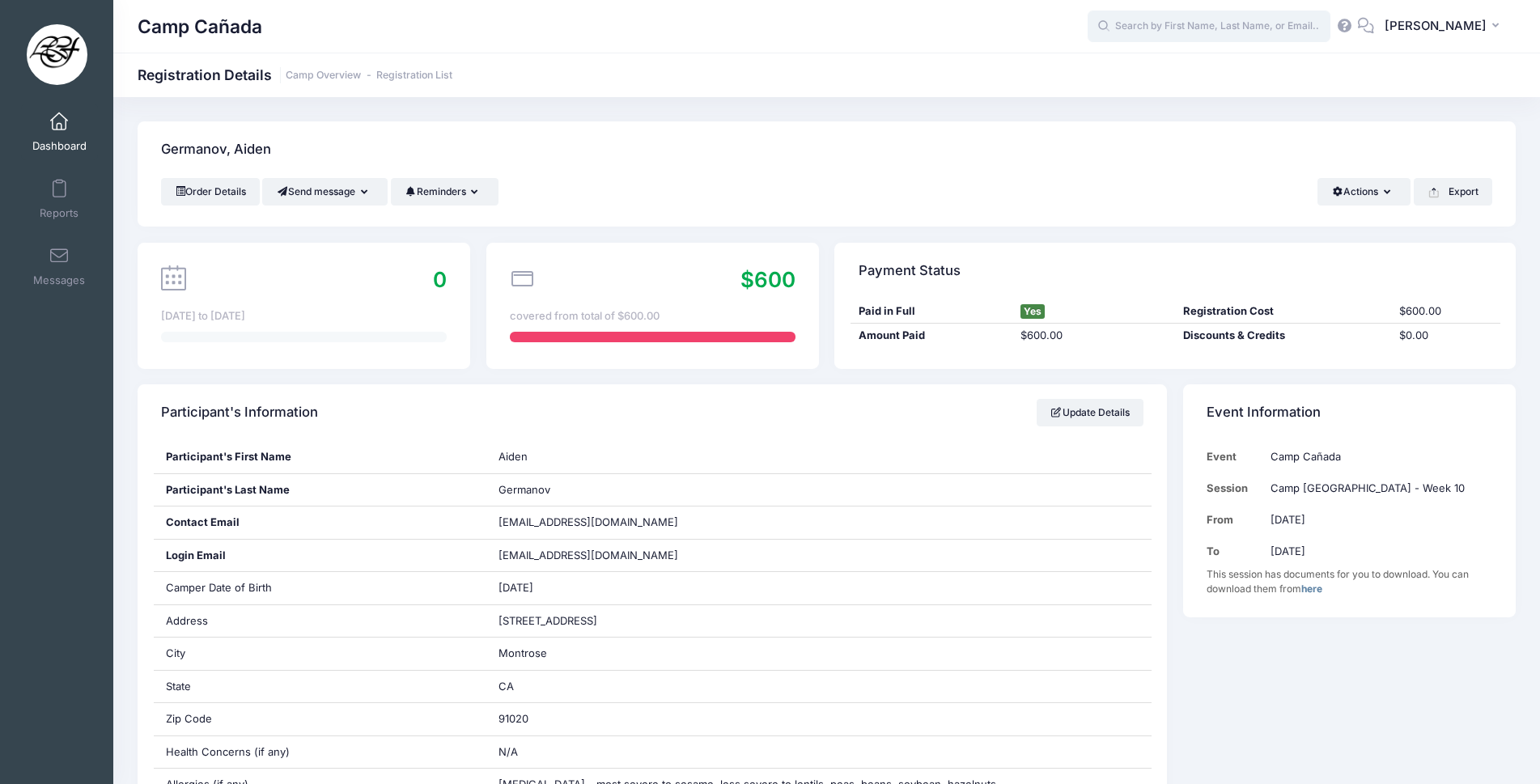
click at [1191, 22] on input "text" at bounding box center [1209, 27] width 243 height 32
click at [1237, 107] on p "Camp Cañada Sports Camp (Tennis, Swim, and Other Activities) - Week 10 on Aug-1…" at bounding box center [1239, 95] width 267 height 30
type input "Anabelle Germanov (Camp Cañada Sports Camp (Tennis, Swim, and Other Activities)…"
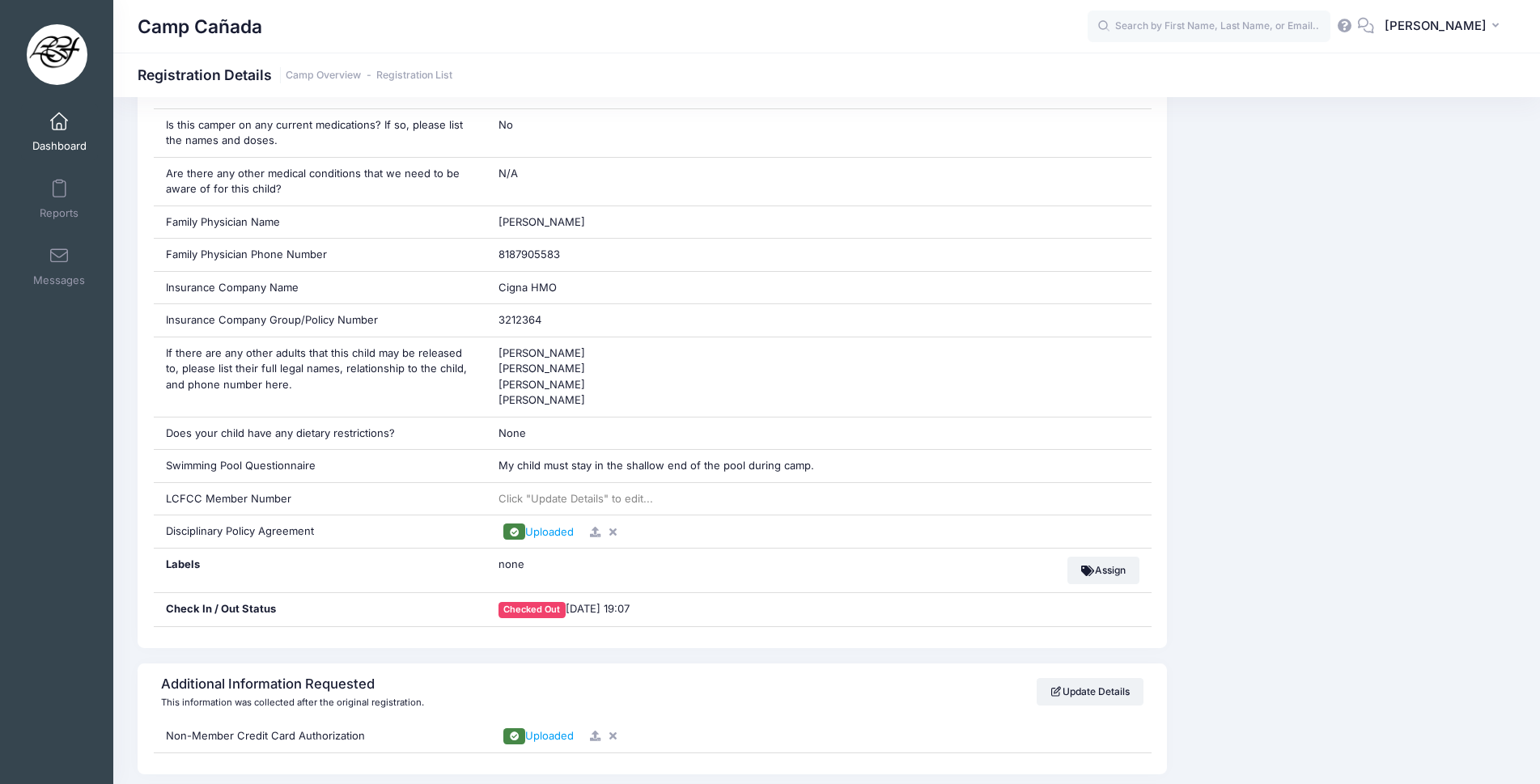
scroll to position [1294, 0]
